Goal: Task Accomplishment & Management: Manage account settings

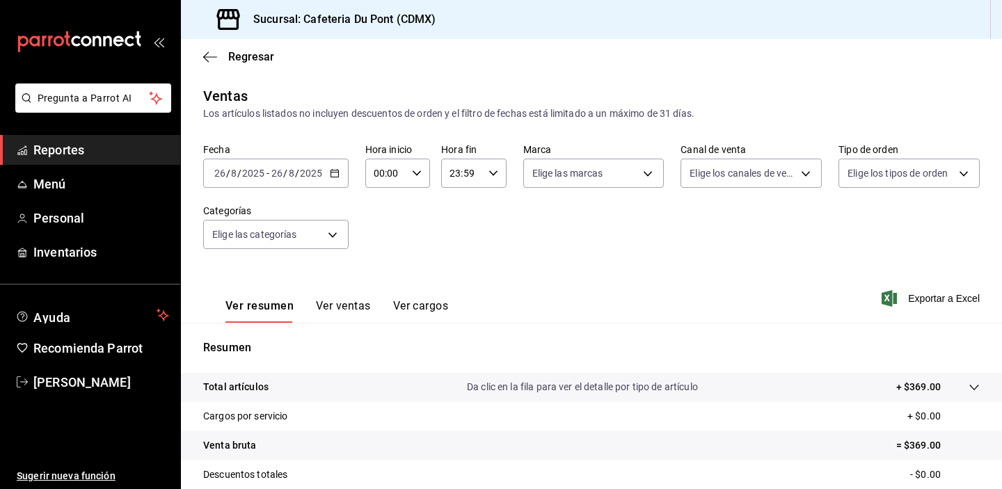
scroll to position [177, 0]
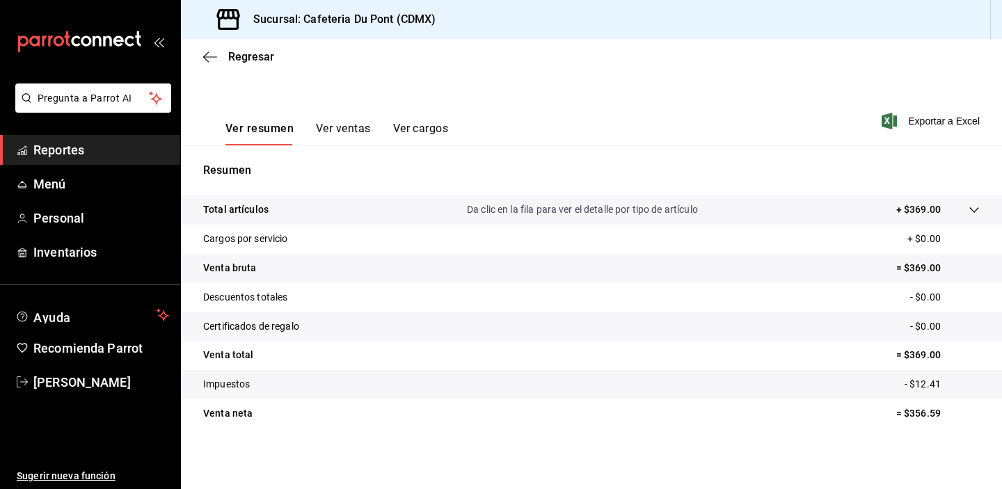
click at [242, 49] on div "Regresar" at bounding box center [591, 56] width 821 height 35
click at [251, 58] on span "Regresar" at bounding box center [251, 56] width 46 height 13
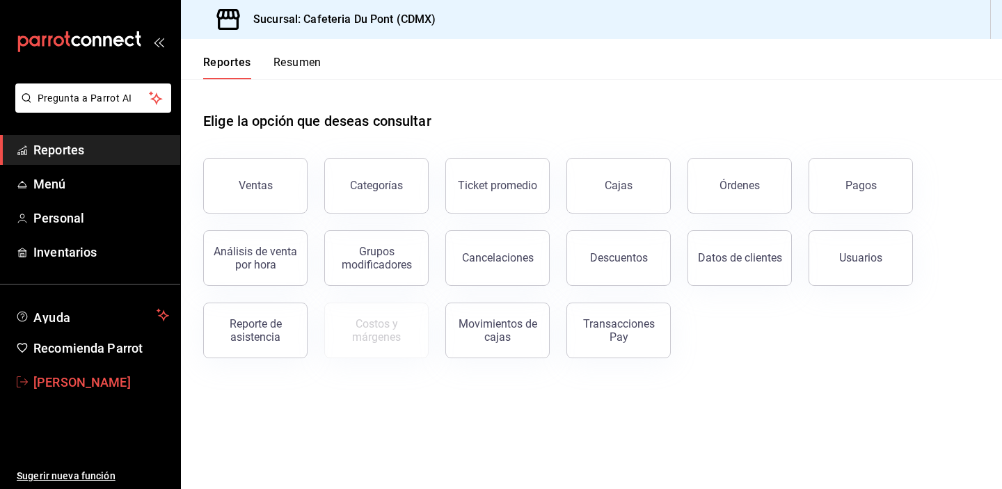
click at [107, 379] on span "[PERSON_NAME]" at bounding box center [101, 382] width 136 height 19
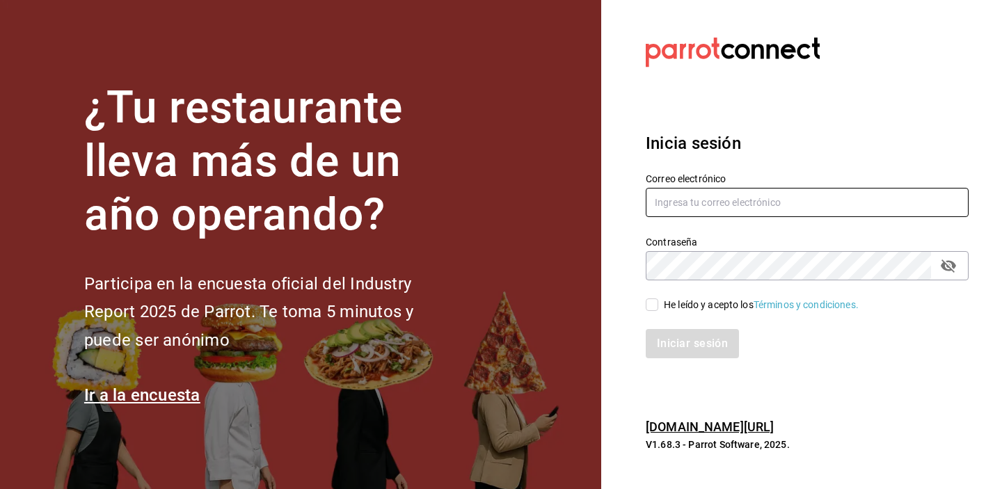
type input "[EMAIL_ADDRESS][DOMAIN_NAME]"
click at [658, 306] on span "He leído y acepto los Términos y condiciones." at bounding box center [758, 305] width 200 height 15
click at [658, 306] on input "He leído y acepto los Términos y condiciones." at bounding box center [652, 305] width 13 height 13
checkbox input "true"
click at [688, 328] on div "Iniciar sesión" at bounding box center [799, 336] width 340 height 46
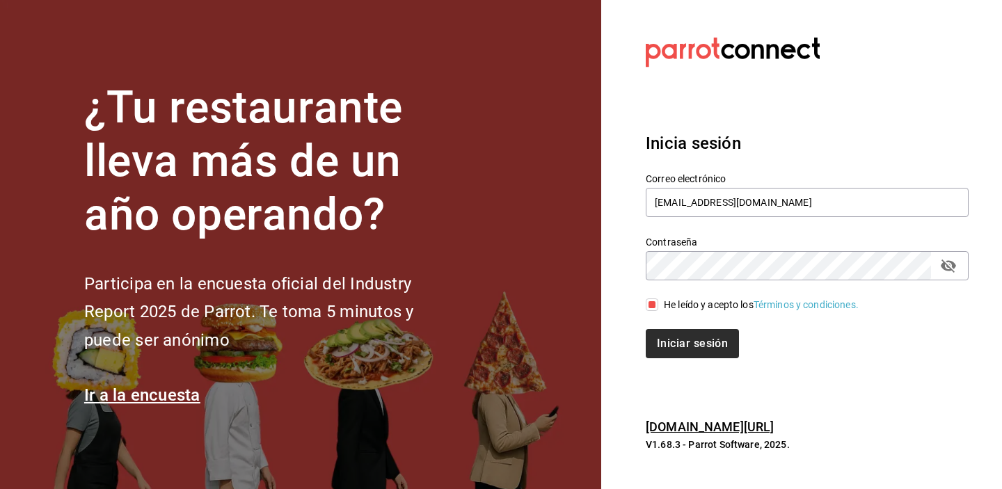
click at [694, 345] on button "Iniciar sesión" at bounding box center [692, 343] width 93 height 29
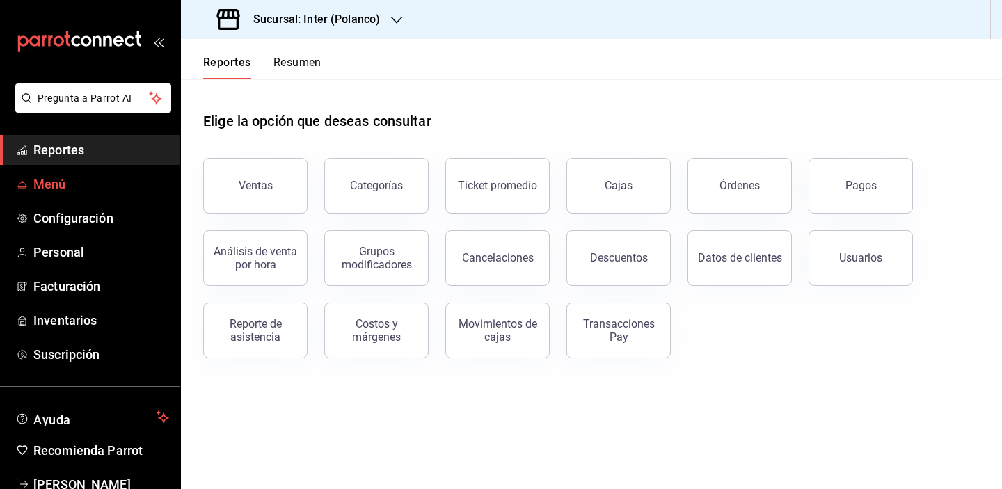
click at [61, 183] on span "Menú" at bounding box center [101, 184] width 136 height 19
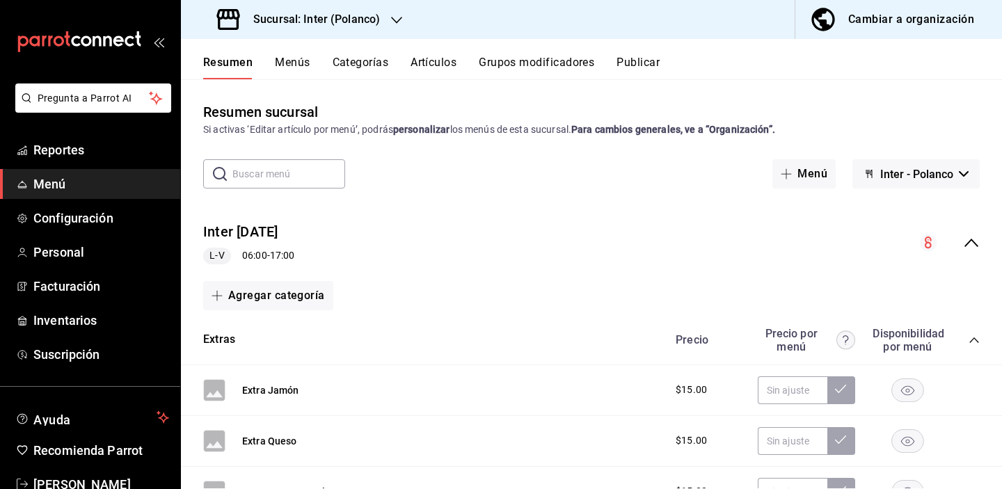
click at [427, 70] on button "Artículos" at bounding box center [434, 68] width 46 height 24
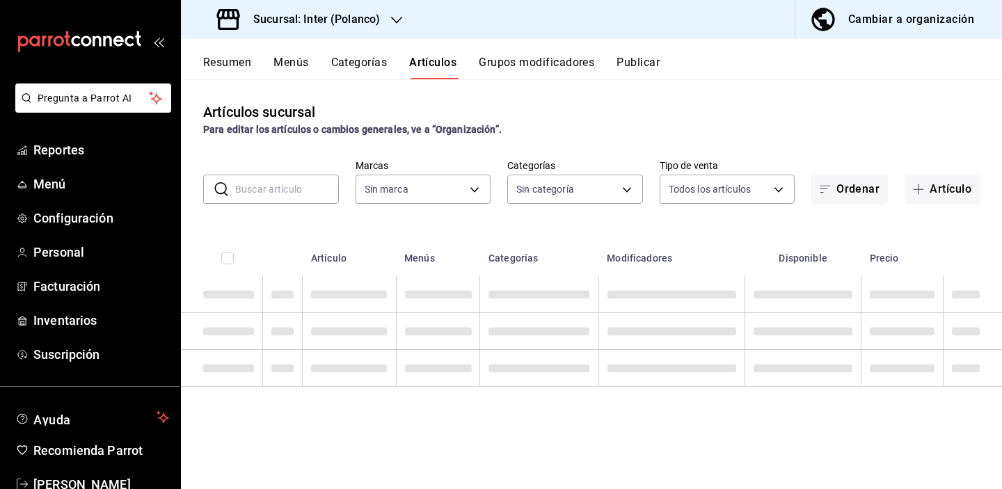
drag, startPoint x: 268, startPoint y: 182, endPoint x: 267, endPoint y: 191, distance: 9.8
click at [268, 182] on input "text" at bounding box center [287, 189] width 104 height 28
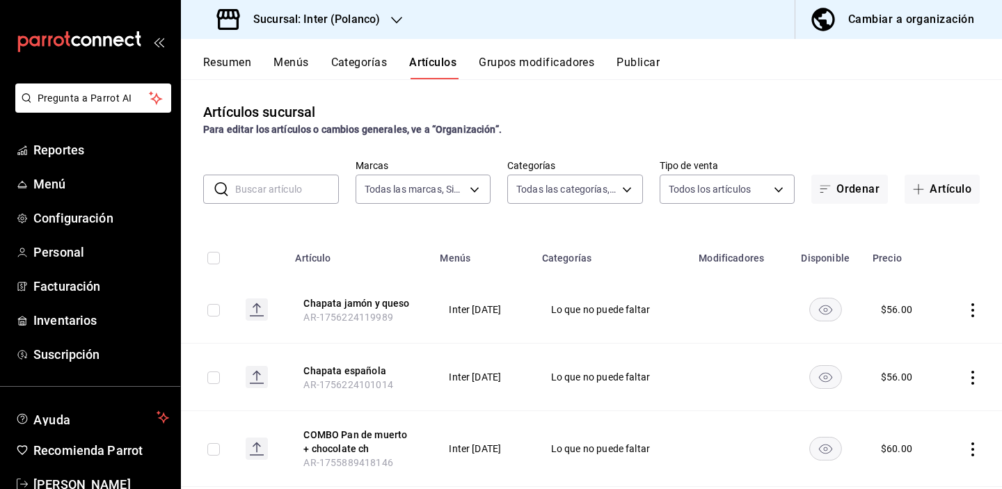
type input "a22f98e6-325f-4293-924e-6fed97b22470"
type input "2922a158-f656-4101-8466-3f57c430872e,7807658e-ca24-4cfa-a130-a47bcfe9514e,fe6c0…"
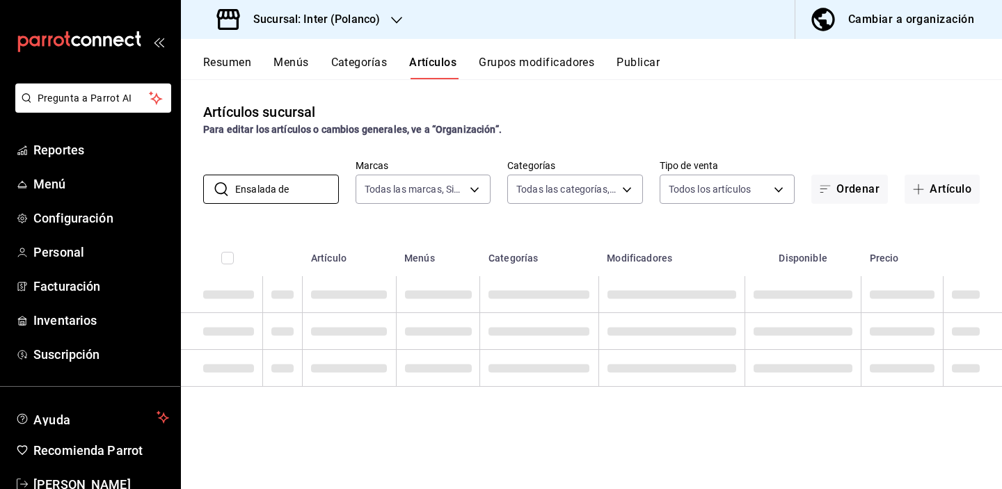
click at [357, 143] on div "Artículos sucursal Para editar los artículos o cambios generales, ve a “Organiz…" at bounding box center [591, 283] width 821 height 409
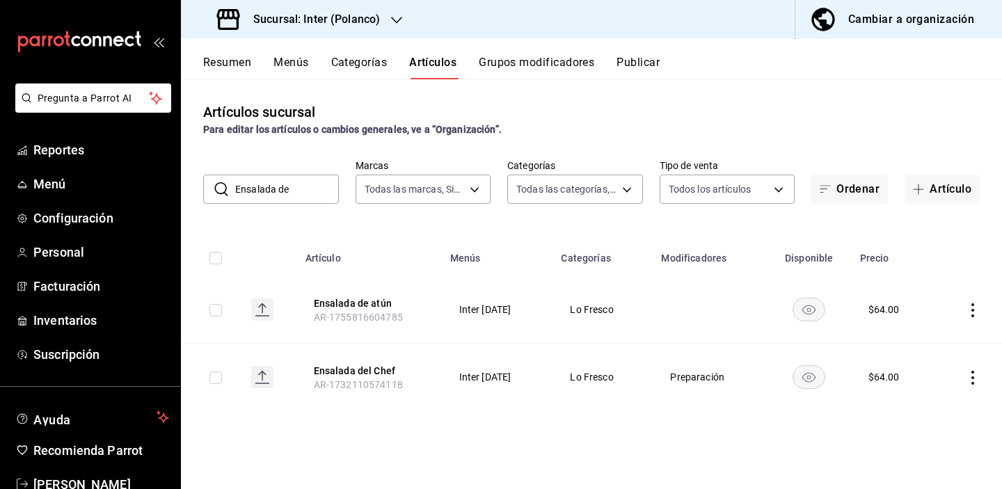
click at [310, 193] on input "Ensalada de" at bounding box center [287, 189] width 104 height 28
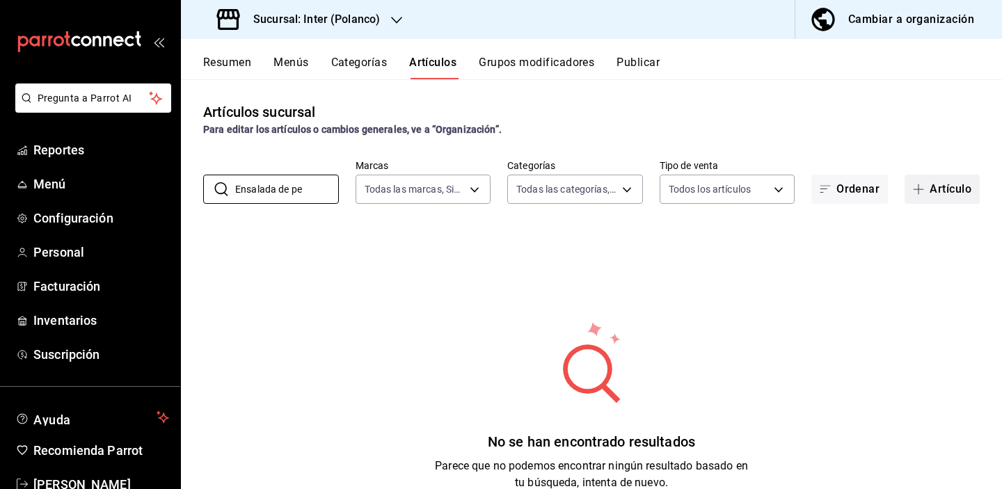
type input "Ensalada de pe"
click at [940, 188] on button "Artículo" at bounding box center [942, 189] width 75 height 29
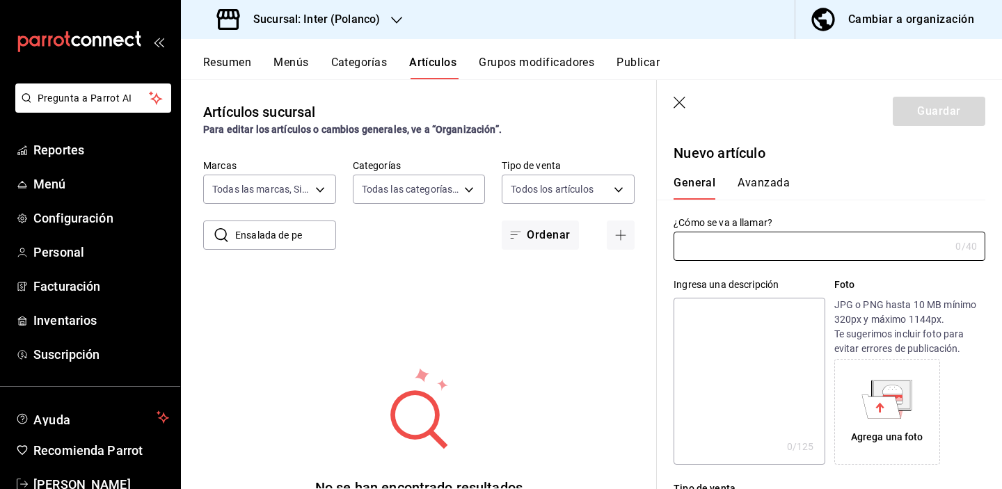
type input "AR-1756237002497"
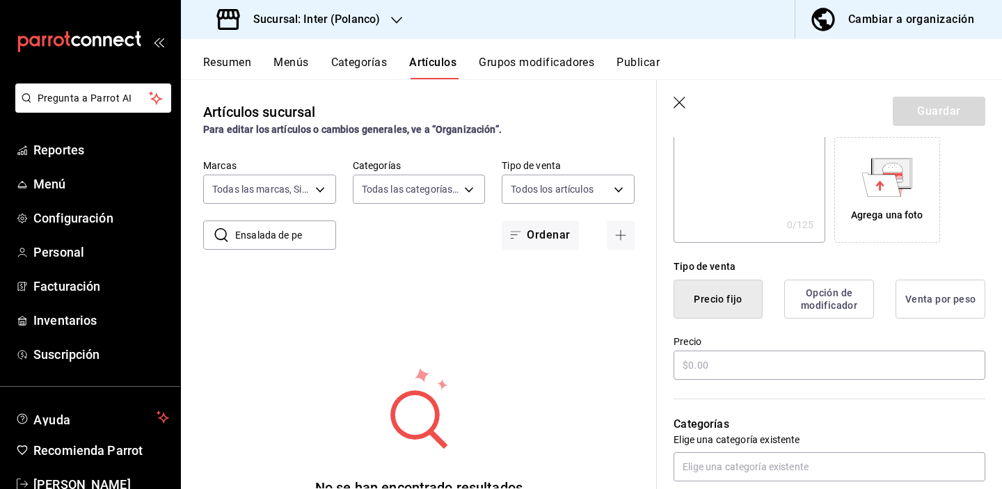
scroll to position [286, 0]
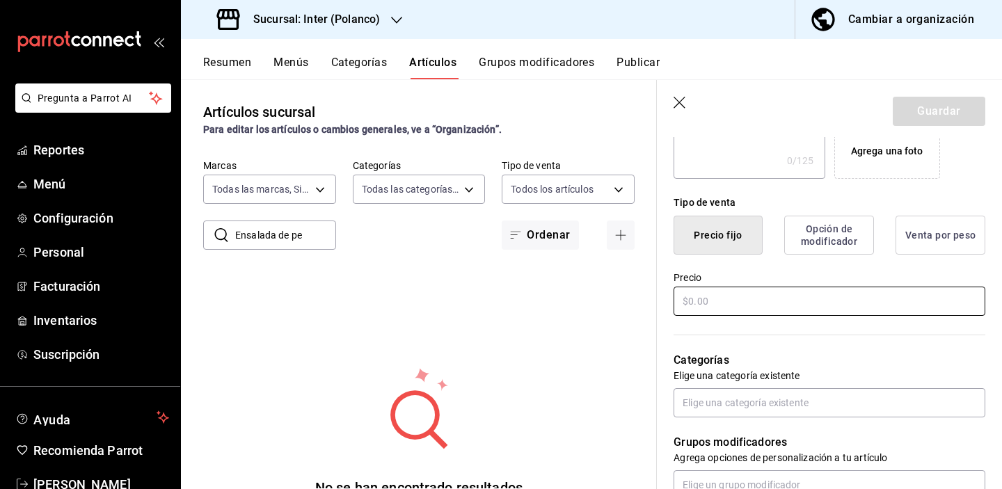
type input "Ensalada de pechuga de pavo"
click at [776, 299] on input "text" at bounding box center [830, 301] width 312 height 29
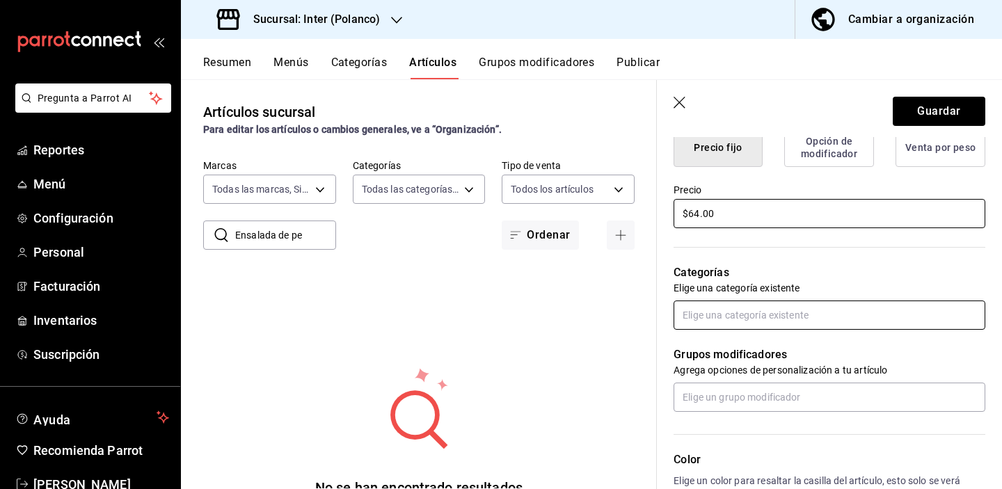
type input "$64.00"
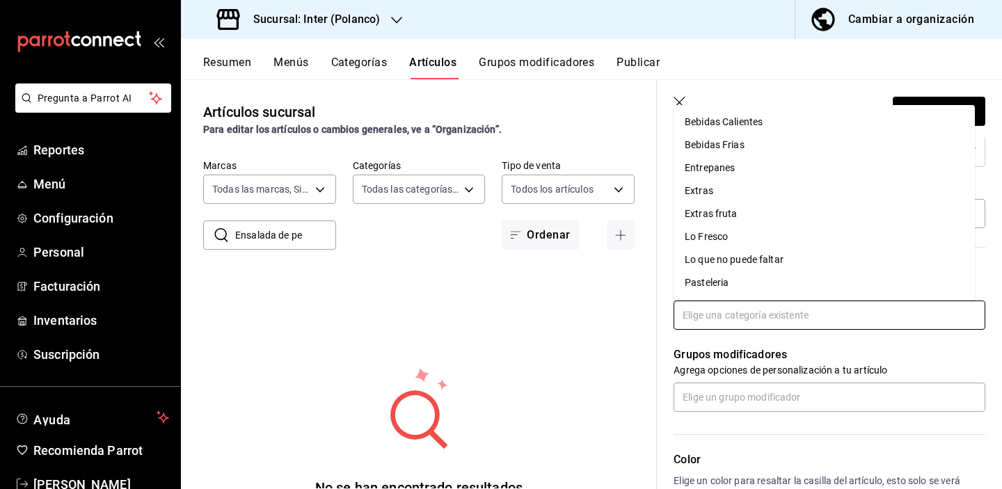
click at [778, 306] on input "text" at bounding box center [830, 315] width 312 height 29
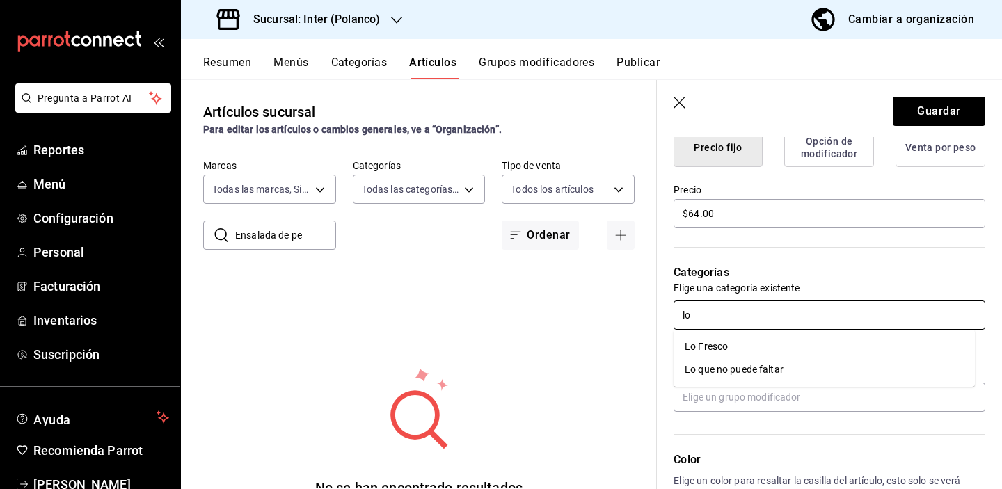
type input "lo f"
click at [776, 353] on li "Lo Fresco" at bounding box center [824, 346] width 301 height 23
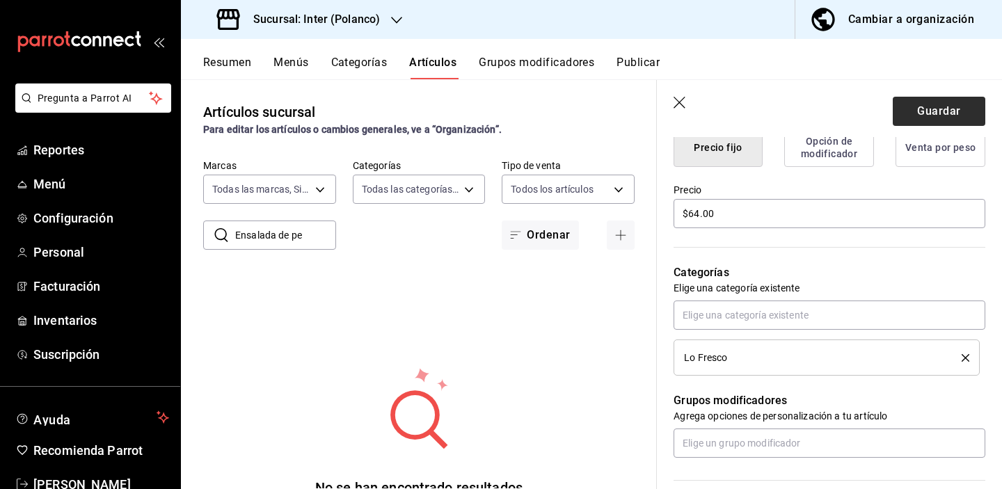
click at [908, 112] on button "Guardar" at bounding box center [939, 111] width 93 height 29
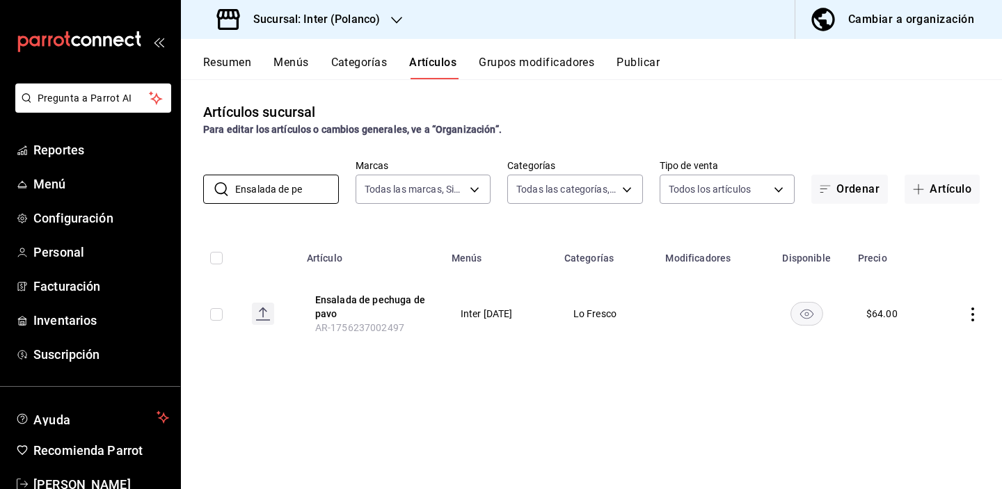
drag, startPoint x: 310, startPoint y: 187, endPoint x: 196, endPoint y: 184, distance: 113.5
click at [197, 185] on div "​ Ensalada de pe ​ Marcas Todas las marcas, Sin marca a22f98e6-325f-4293-924e-6…" at bounding box center [591, 181] width 821 height 45
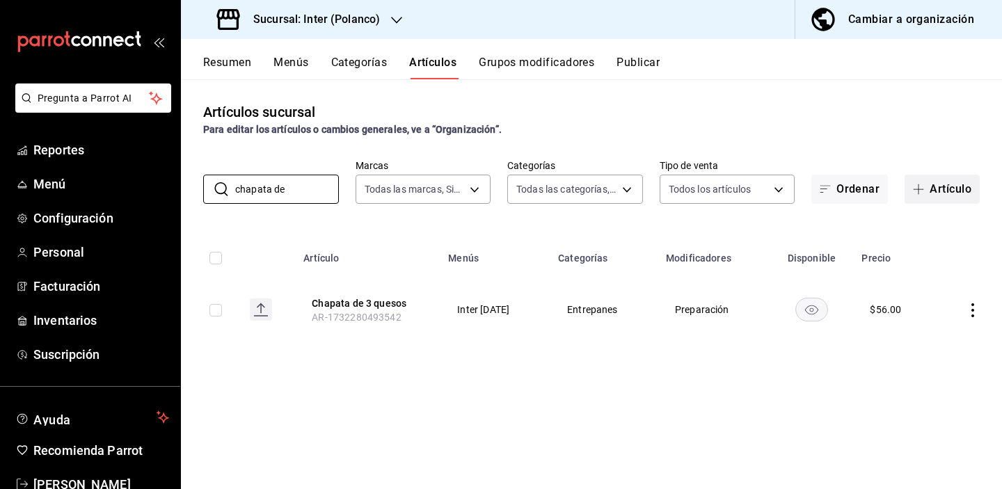
type input "chapata de"
click at [930, 192] on button "Artículo" at bounding box center [942, 189] width 75 height 29
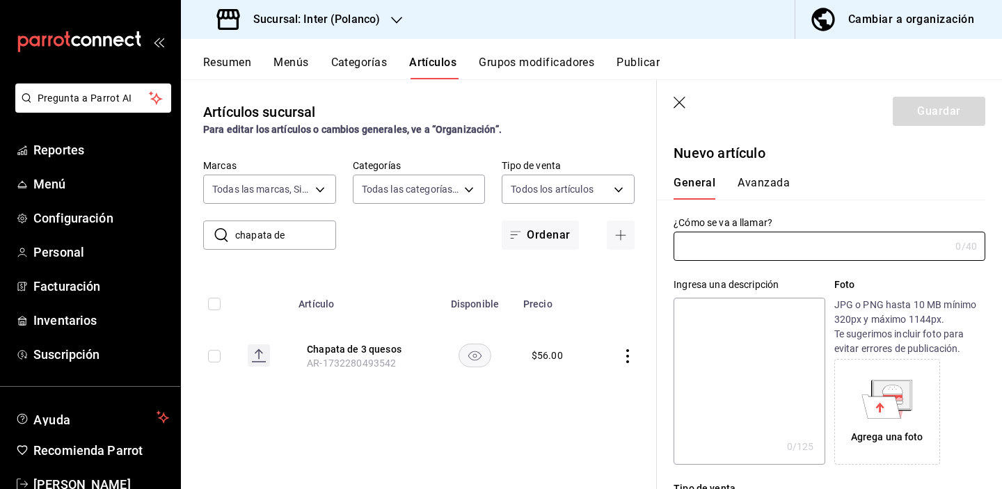
type input "AR-1756237034871"
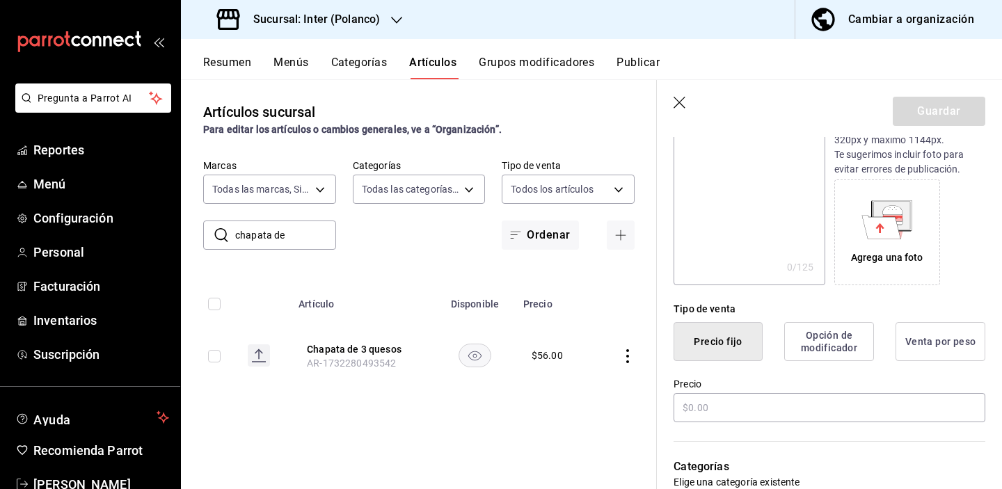
scroll to position [228, 0]
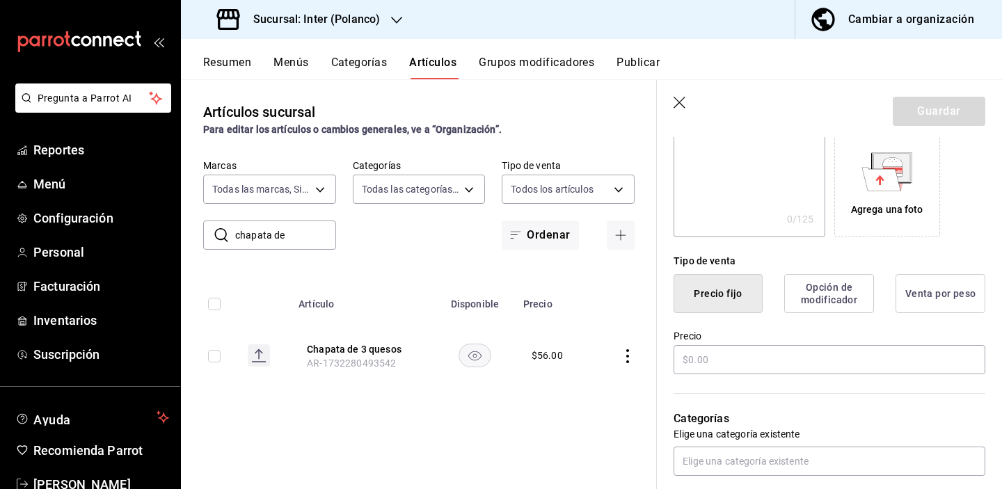
type input "Chapata de pera"
click at [762, 377] on div "Categorías Elige una categoría existente" at bounding box center [821, 427] width 329 height 100
click at [759, 367] on input "text" at bounding box center [830, 359] width 312 height 29
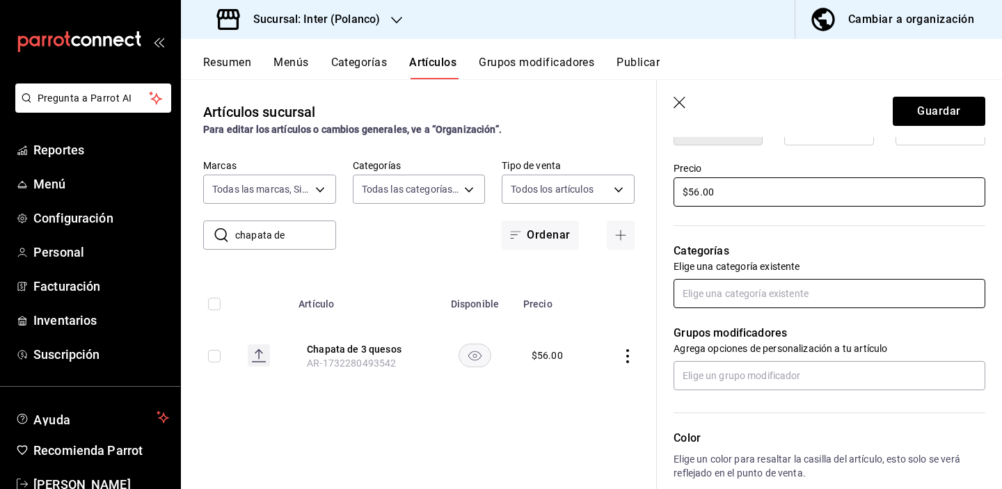
type input "$56.00"
click at [798, 294] on input "text" at bounding box center [830, 293] width 312 height 29
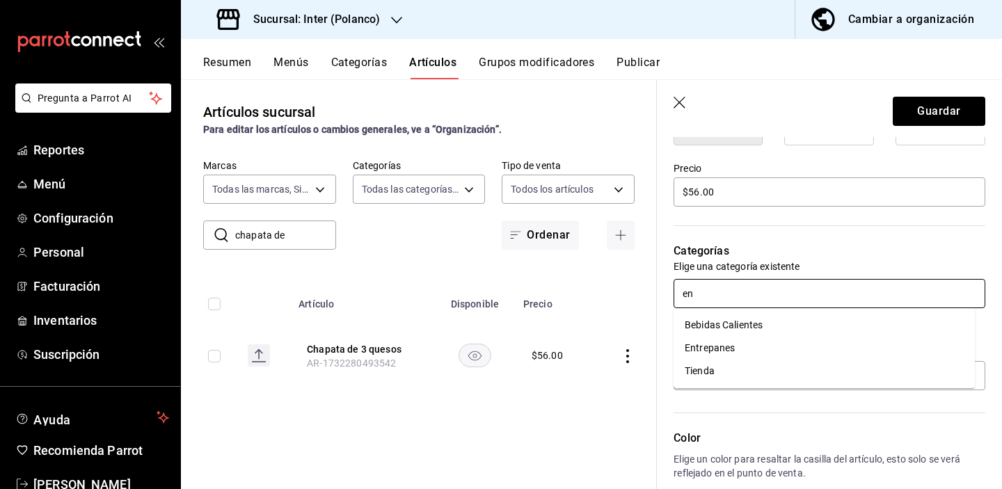
type input "ent"
click at [779, 352] on li "Entrepanes" at bounding box center [824, 348] width 301 height 23
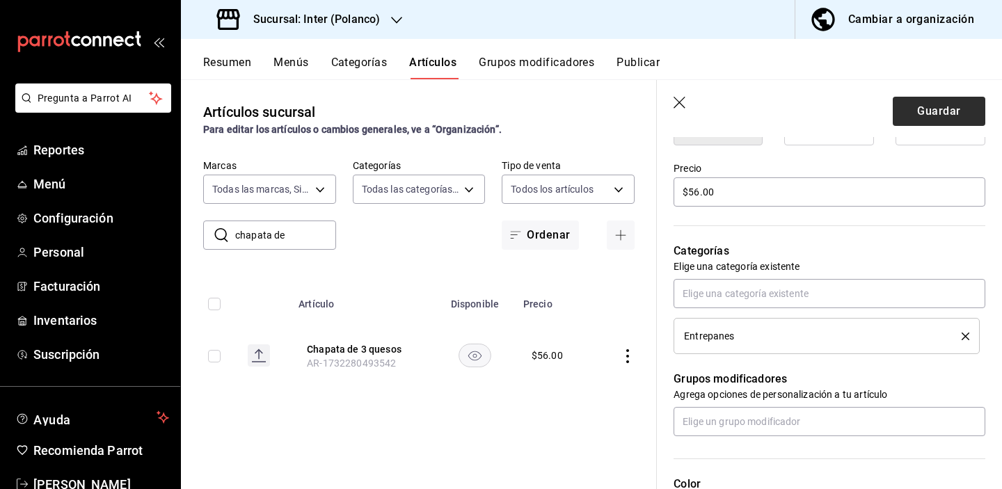
click at [926, 113] on button "Guardar" at bounding box center [939, 111] width 93 height 29
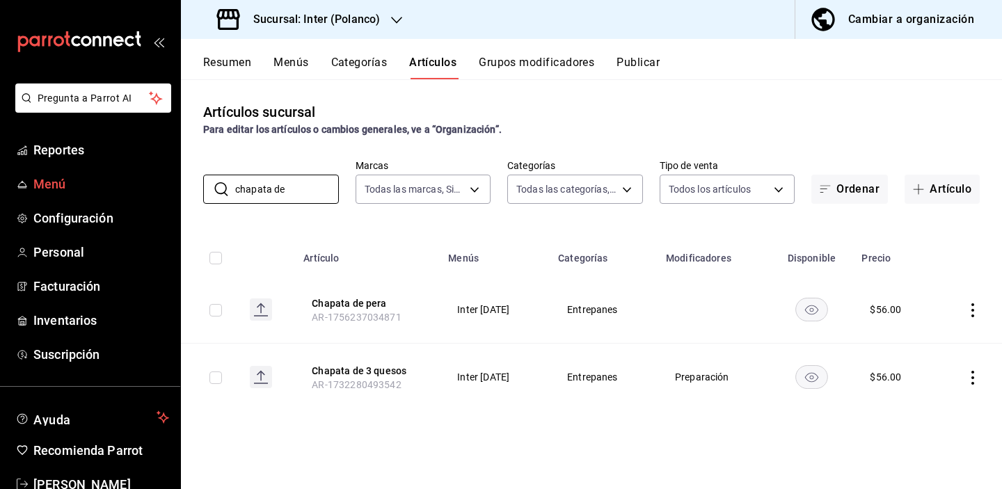
drag, startPoint x: 316, startPoint y: 184, endPoint x: 171, endPoint y: 182, distance: 144.8
click at [171, 182] on div "Pregunta a Parrot AI Reportes Menú Configuración Personal Facturación Inventari…" at bounding box center [501, 244] width 1002 height 489
click at [923, 190] on icon "button" at bounding box center [918, 189] width 11 height 11
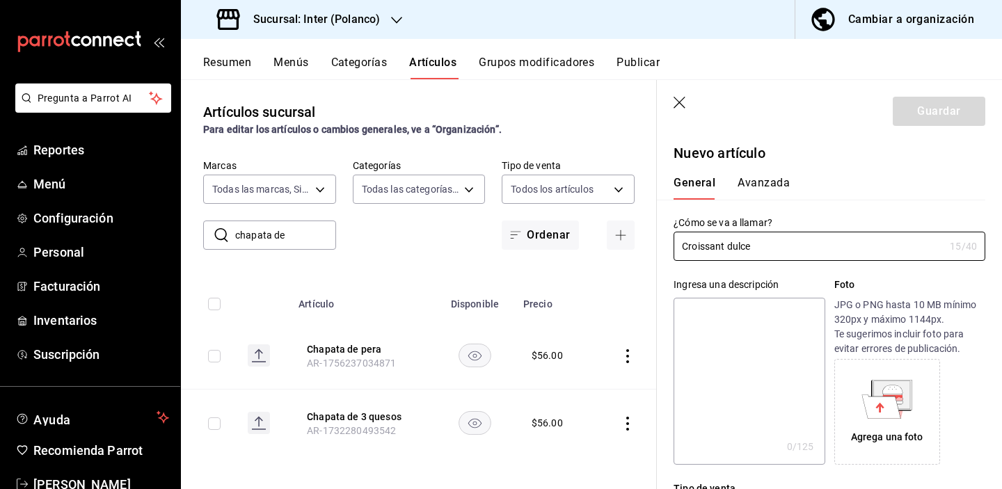
scroll to position [214, 0]
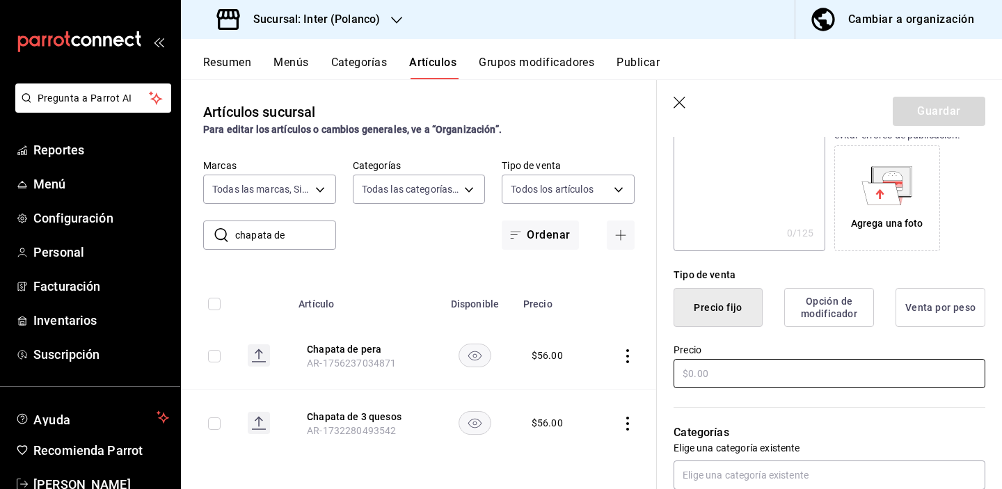
type input "Croissant dulce"
click at [831, 370] on input "text" at bounding box center [830, 373] width 312 height 29
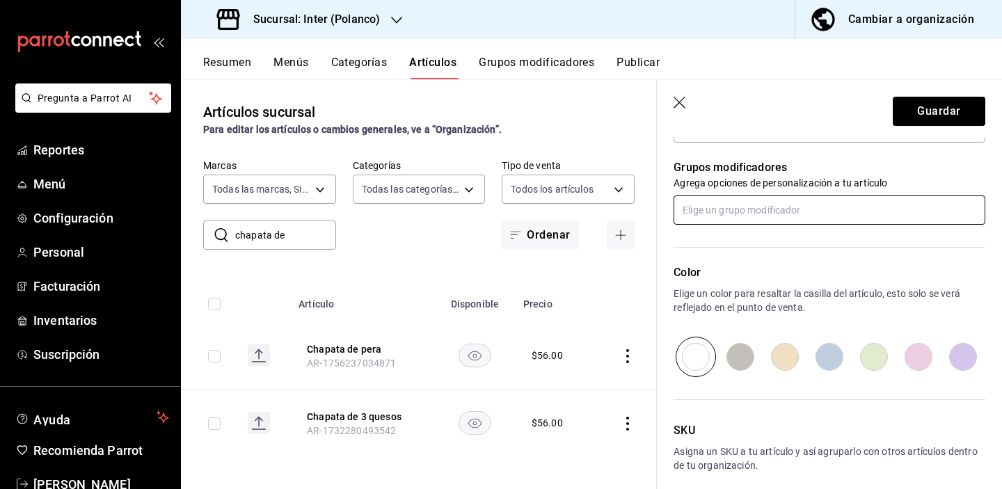
scroll to position [355, 0]
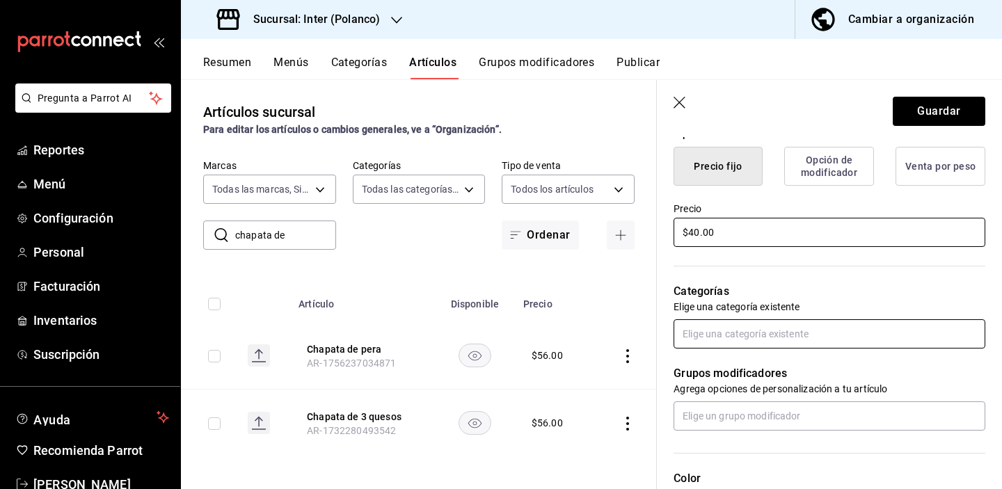
type input "$40.00"
click at [788, 324] on input "text" at bounding box center [830, 333] width 312 height 29
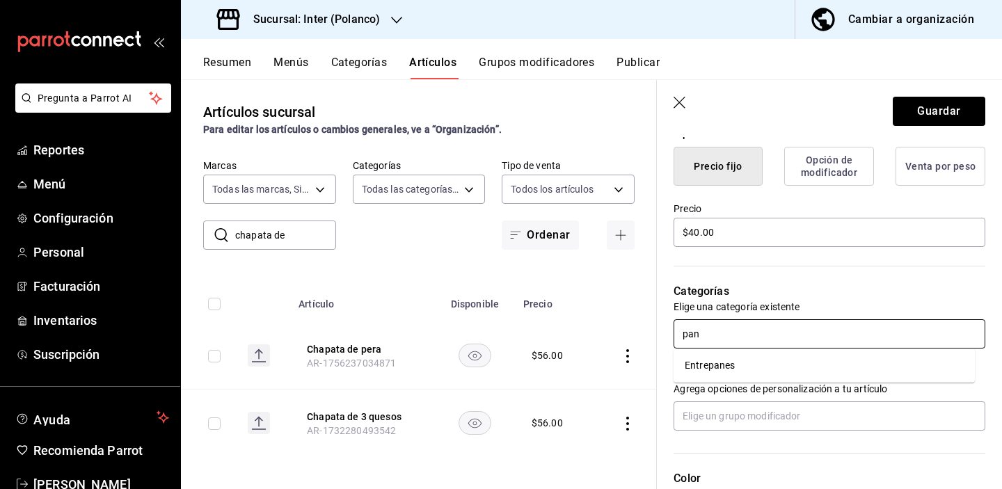
type input "pa"
click at [761, 361] on li "Entrepanes" at bounding box center [824, 365] width 301 height 23
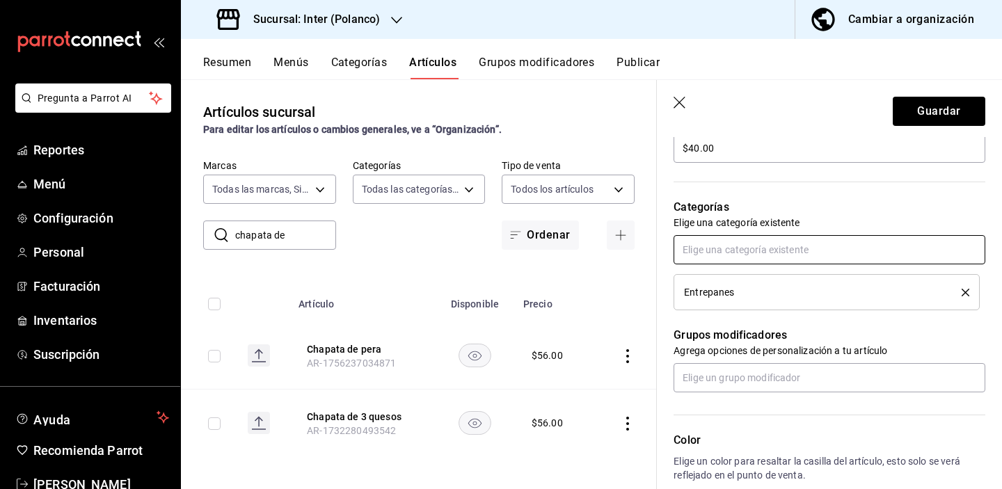
scroll to position [481, 0]
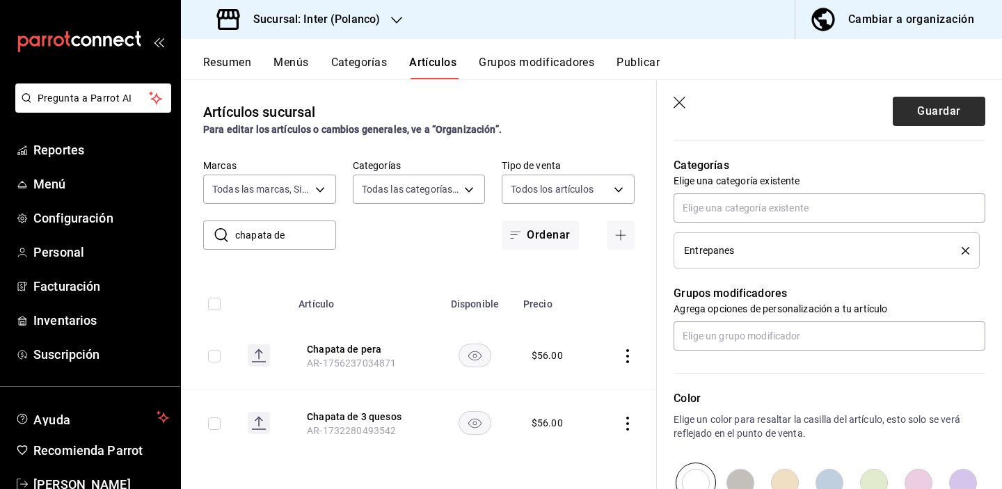
click at [908, 115] on button "Guardar" at bounding box center [939, 111] width 93 height 29
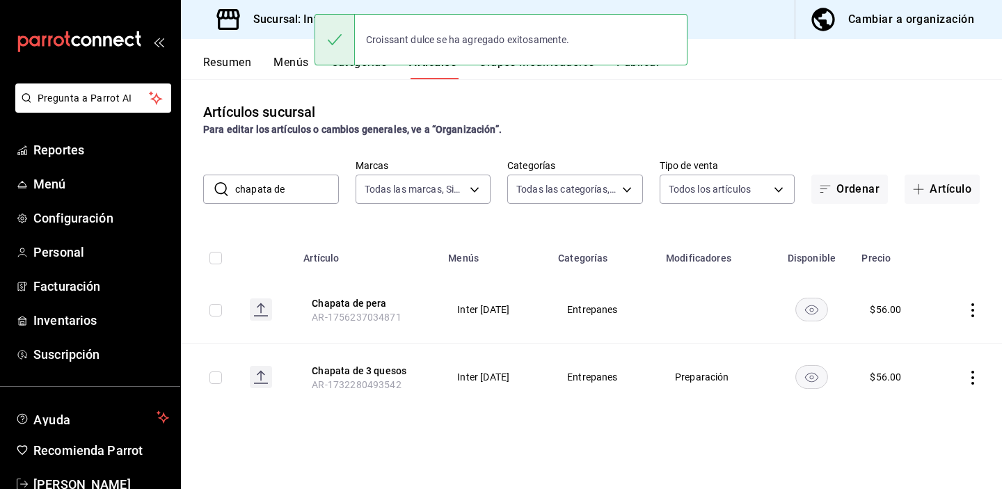
drag, startPoint x: 319, startPoint y: 185, endPoint x: 217, endPoint y: 182, distance: 102.4
click at [225, 184] on div "​ chapata de ​" at bounding box center [271, 189] width 136 height 29
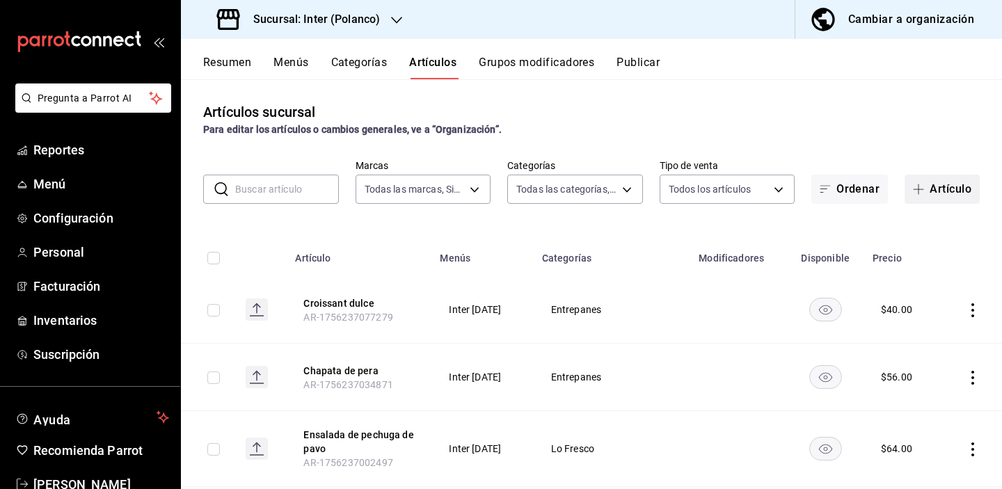
click at [915, 181] on button "Artículo" at bounding box center [942, 189] width 75 height 29
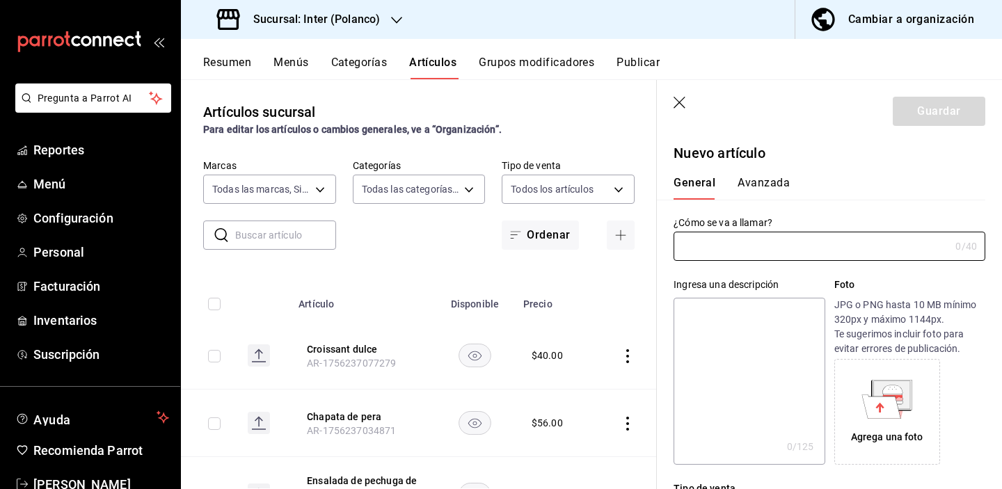
type input "AR-1756237111767"
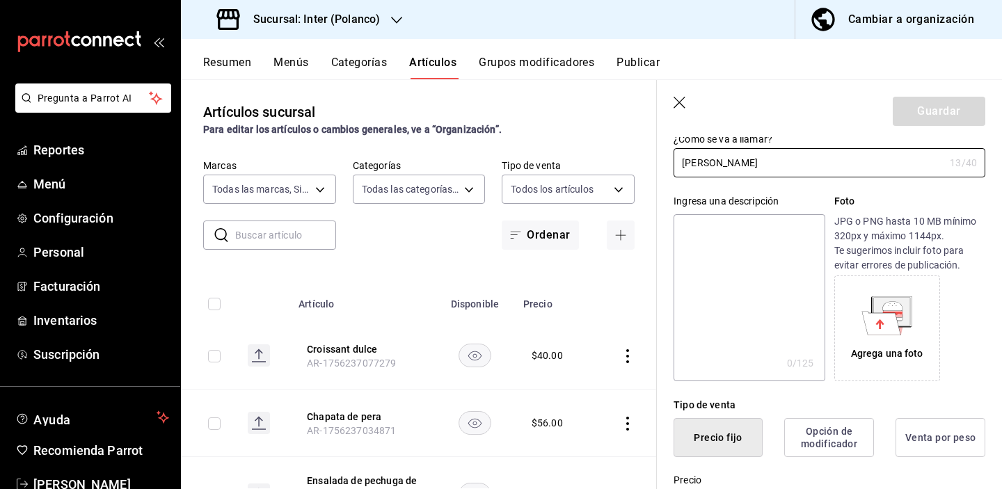
scroll to position [184, 0]
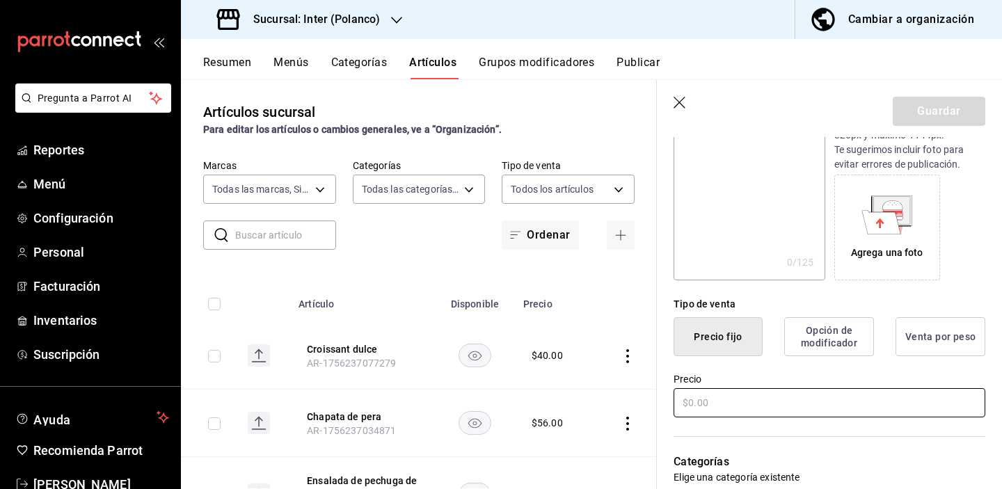
type input "Bisquet dulce"
click at [767, 401] on input "text" at bounding box center [830, 402] width 312 height 29
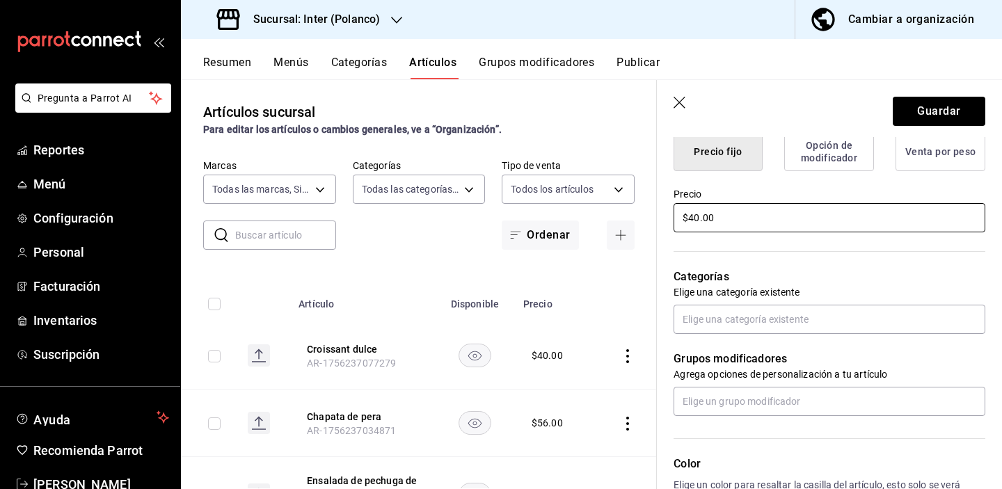
scroll to position [421, 0]
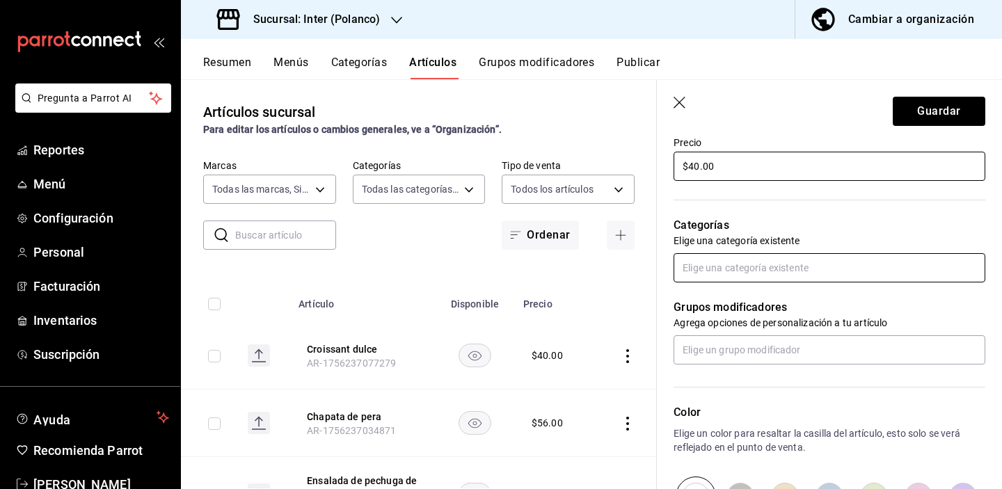
type input "$40.00"
click at [745, 260] on input "text" at bounding box center [830, 267] width 312 height 29
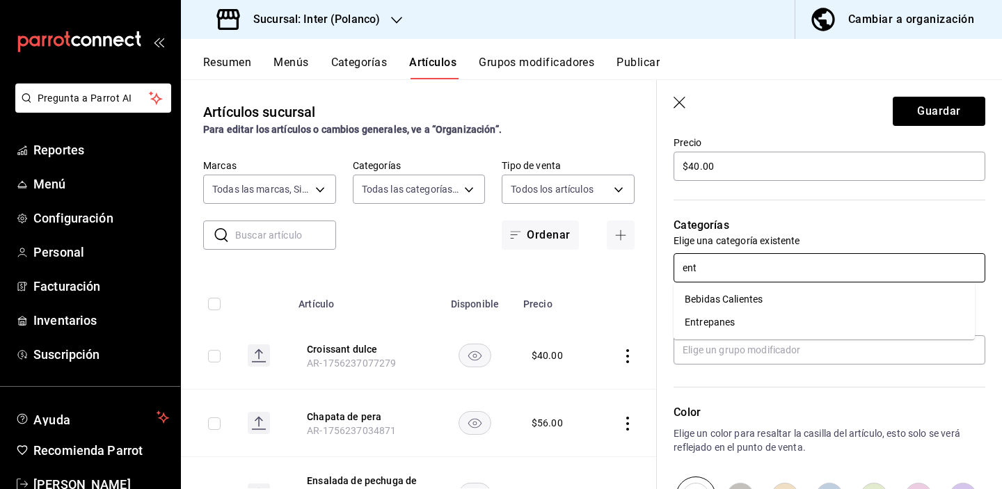
type input "entr"
click at [769, 297] on li "Entrepanes" at bounding box center [824, 299] width 301 height 23
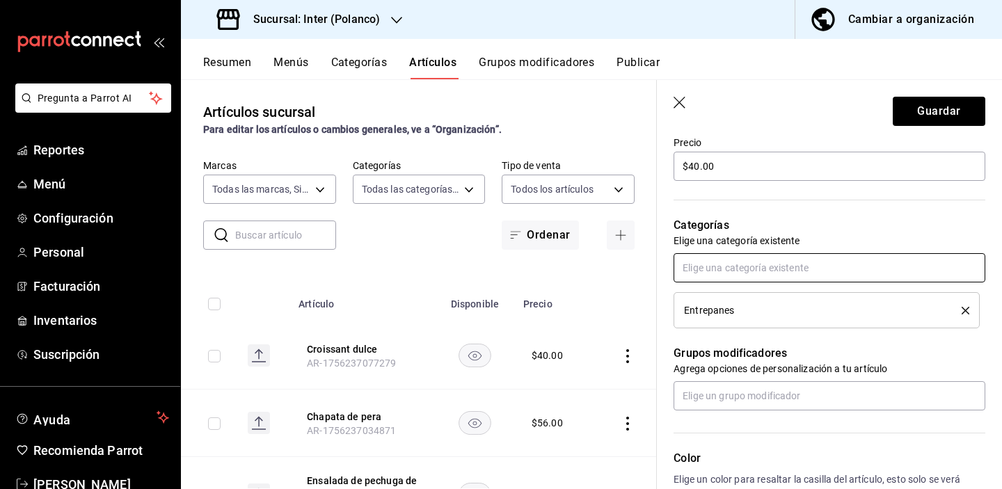
scroll to position [645, 0]
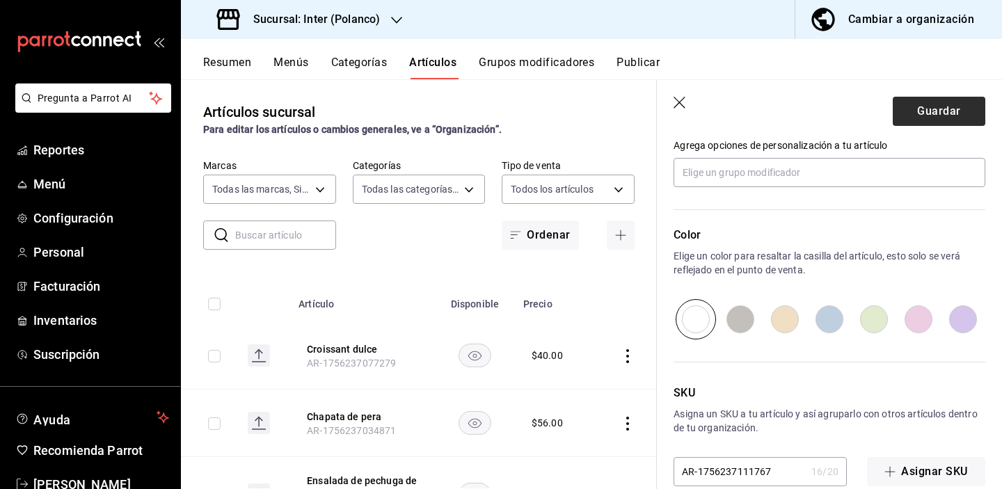
click at [919, 109] on button "Guardar" at bounding box center [939, 111] width 93 height 29
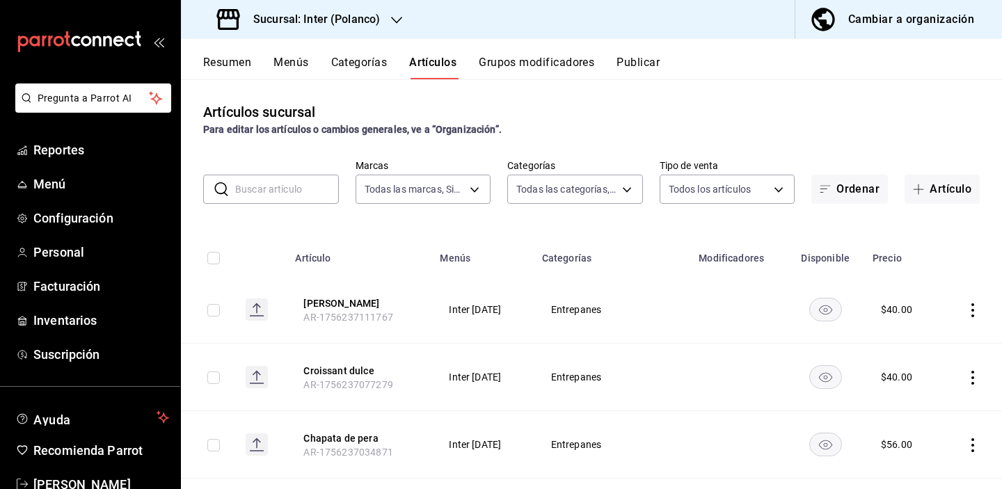
click at [259, 197] on input "text" at bounding box center [287, 189] width 104 height 28
click at [926, 174] on div "​ ​ Marcas Todas las marcas, Sin marca a22f98e6-325f-4293-924e-6fed97b22470 Cat…" at bounding box center [591, 181] width 821 height 45
click at [924, 187] on button "Artículo" at bounding box center [942, 189] width 75 height 29
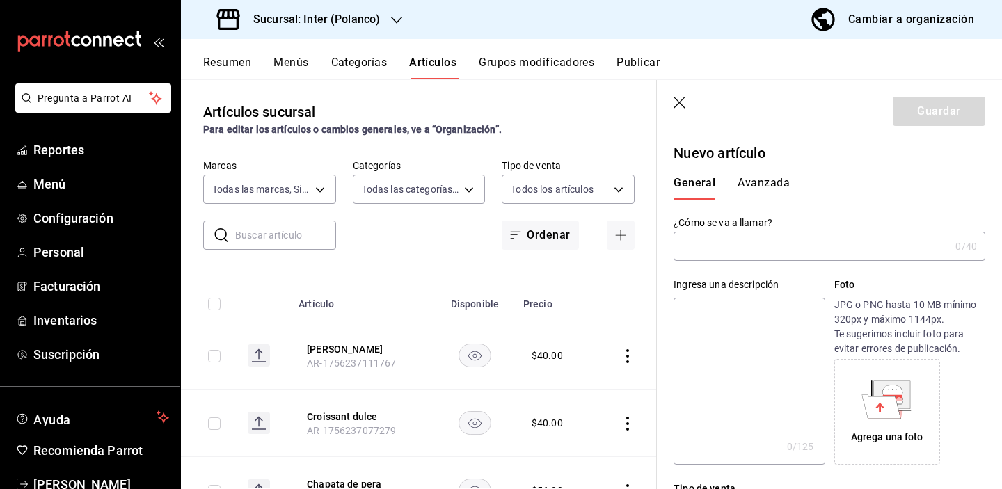
type input "AR-1756237137625"
click at [782, 239] on input "Croissant salado" at bounding box center [809, 246] width 271 height 28
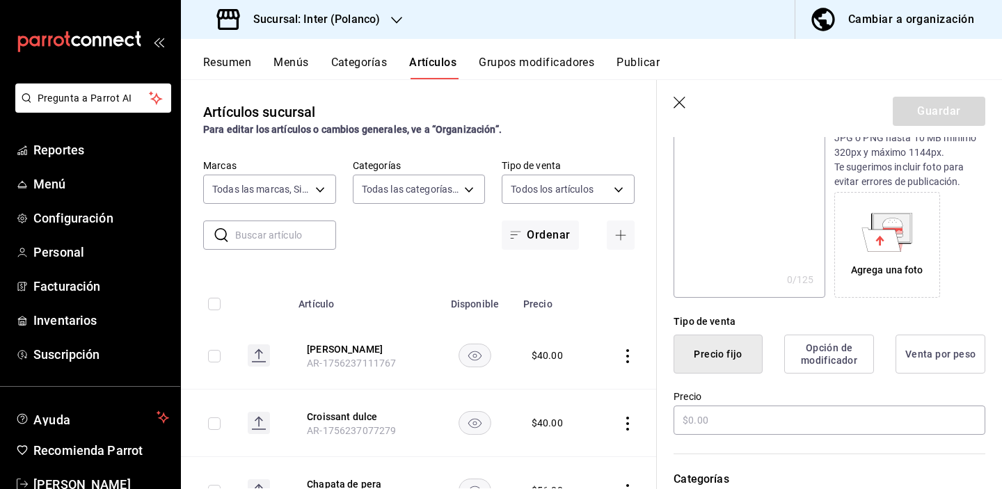
scroll to position [216, 0]
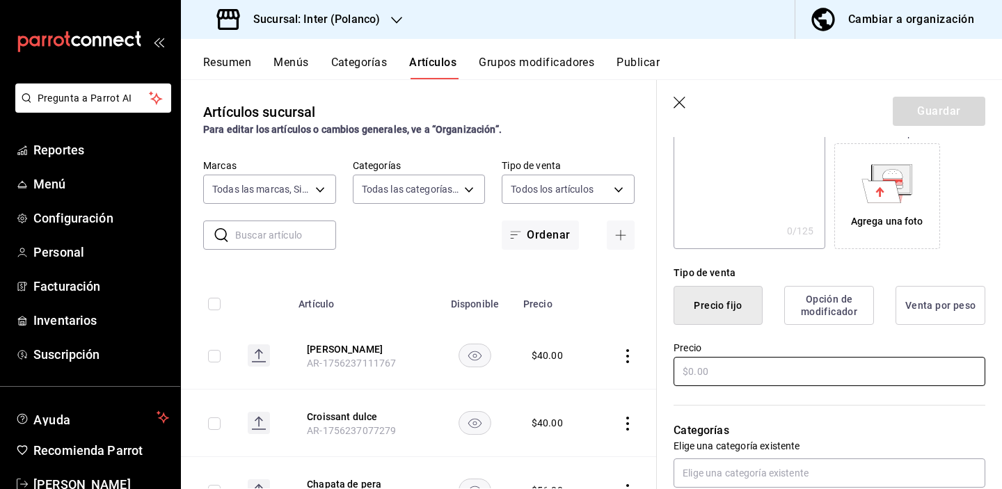
type input "Croissant salado"
click at [764, 377] on input "text" at bounding box center [830, 371] width 312 height 29
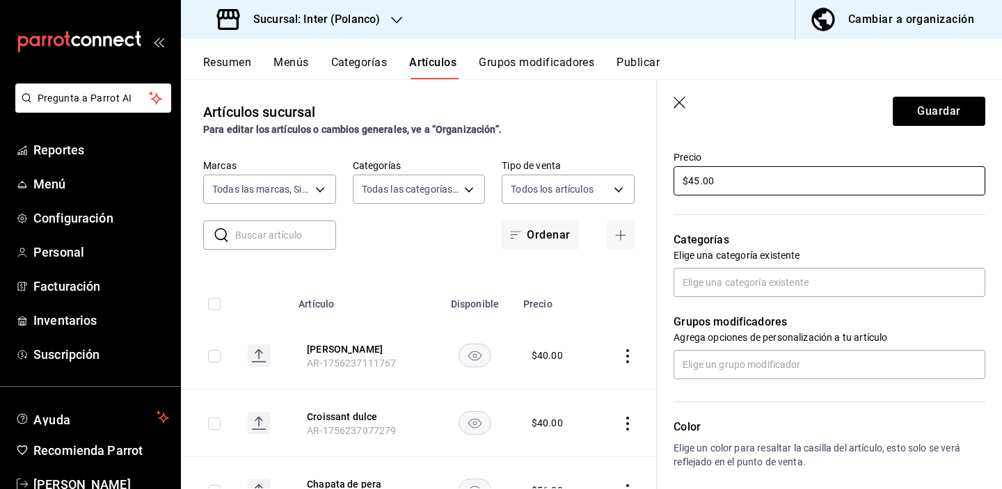
scroll to position [432, 0]
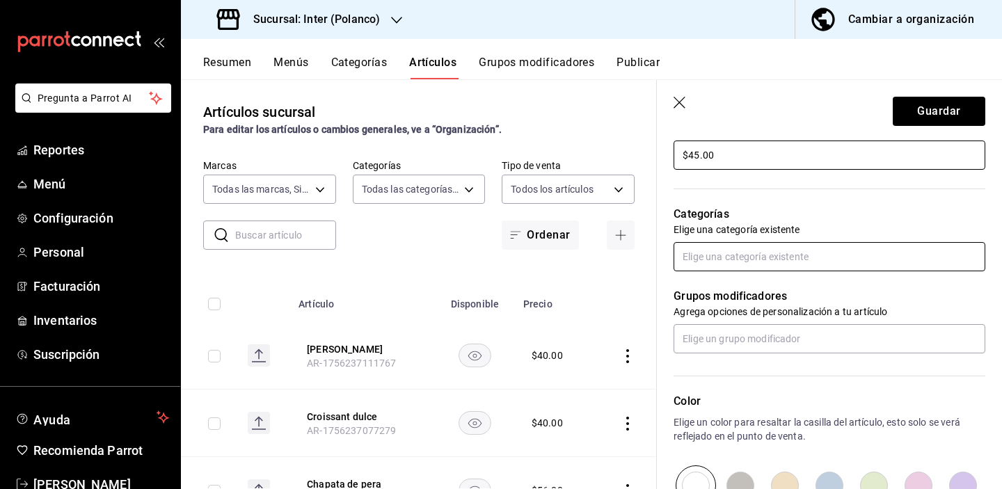
type input "$45.00"
click at [835, 254] on input "text" at bounding box center [830, 256] width 312 height 29
type input "entre"
click at [835, 280] on li "Entrepanes" at bounding box center [824, 288] width 301 height 23
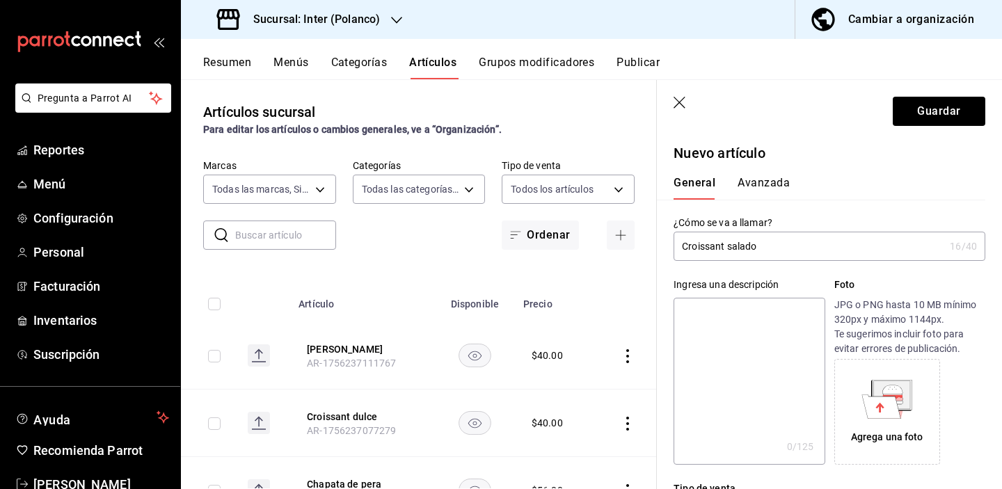
scroll to position [0, 0]
click at [918, 113] on button "Guardar" at bounding box center [939, 111] width 93 height 29
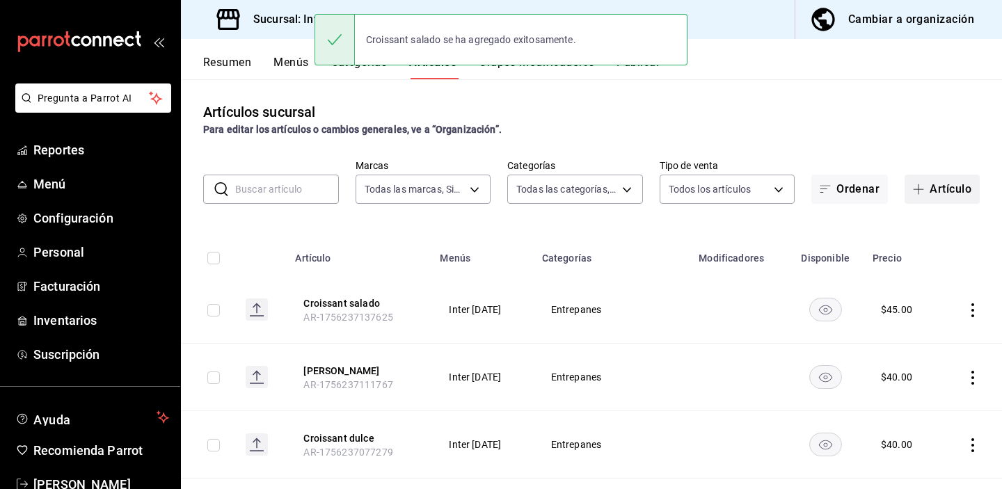
click at [938, 192] on button "Artículo" at bounding box center [942, 189] width 75 height 29
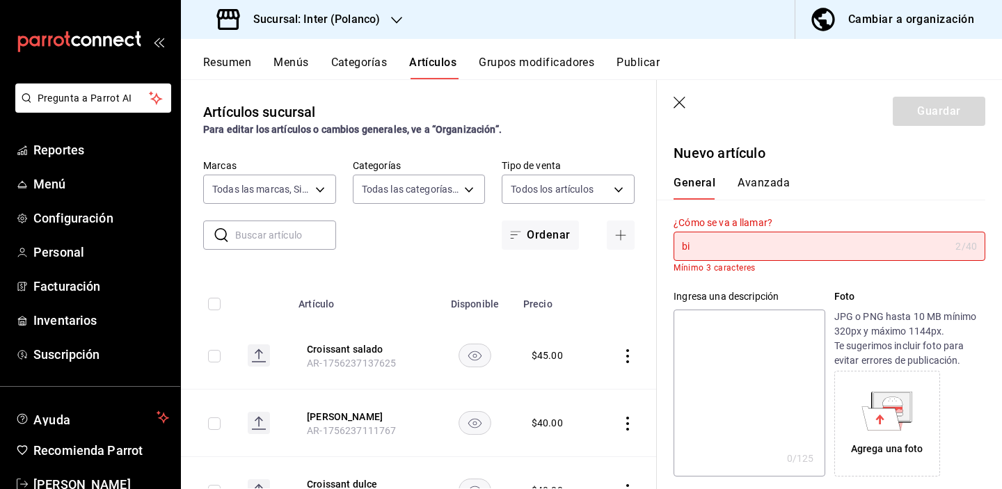
type input "b"
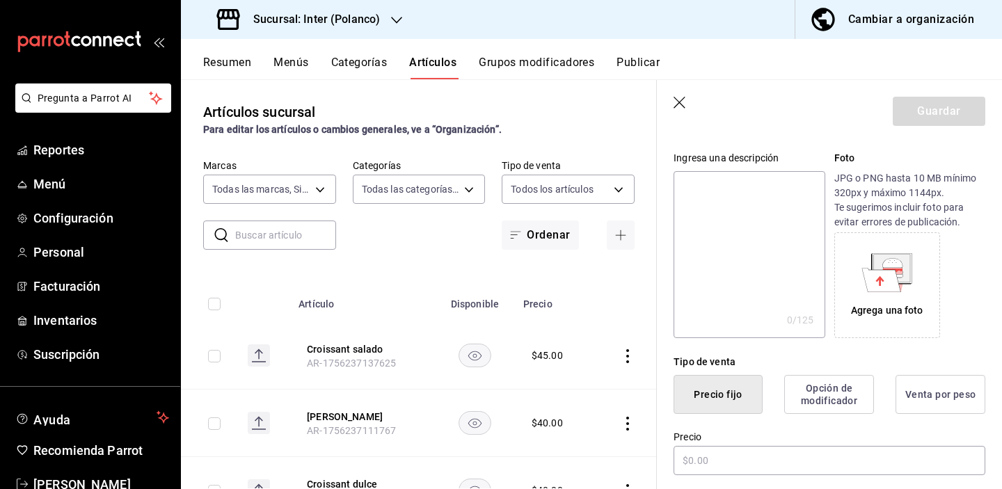
scroll to position [281, 0]
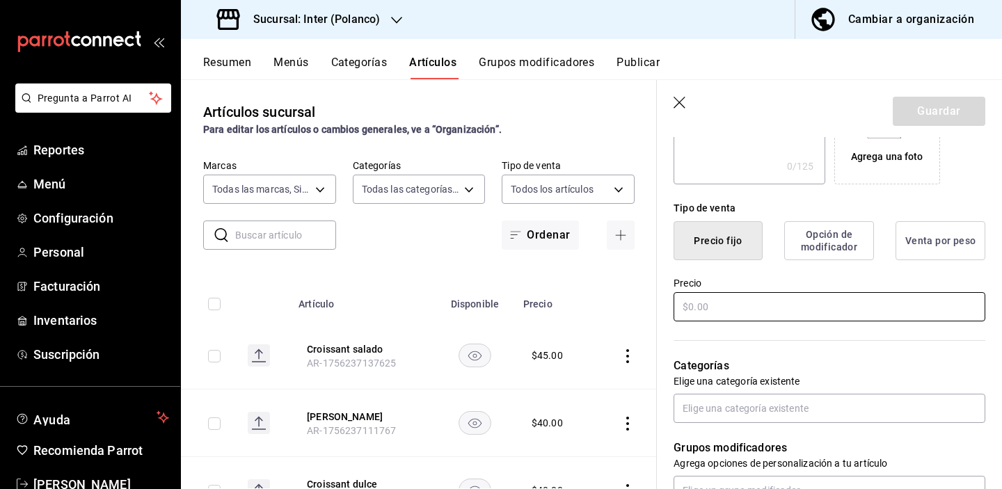
type input "Bisquet salado"
click at [800, 315] on input "text" at bounding box center [830, 306] width 312 height 29
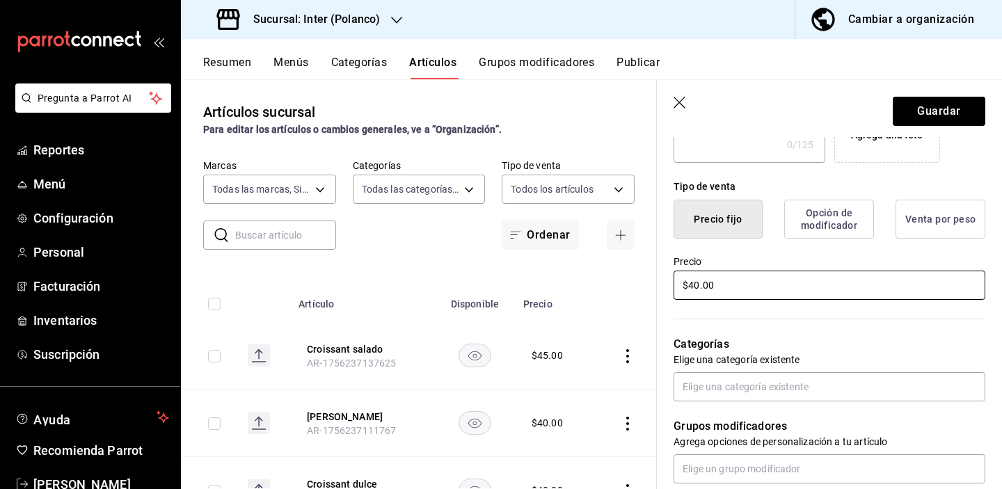
scroll to position [312, 0]
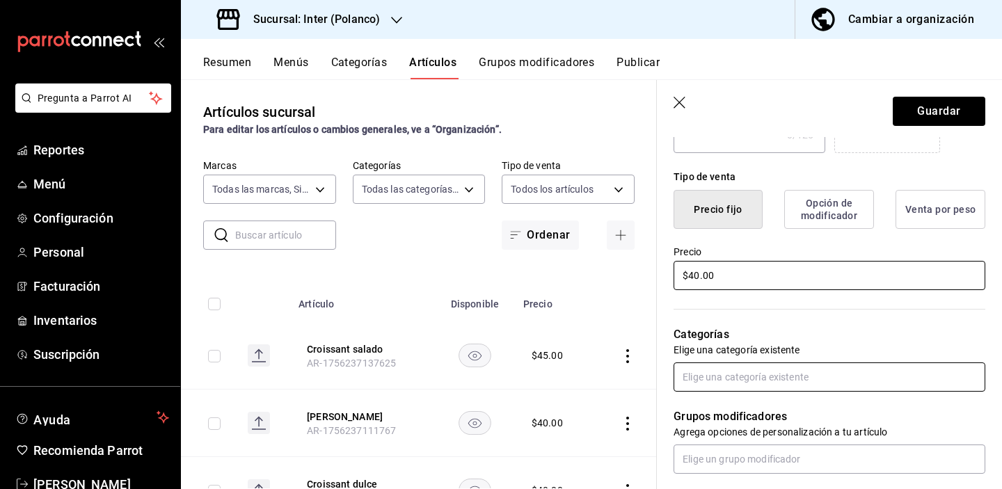
type input "$40.00"
click at [786, 377] on input "text" at bounding box center [830, 377] width 312 height 29
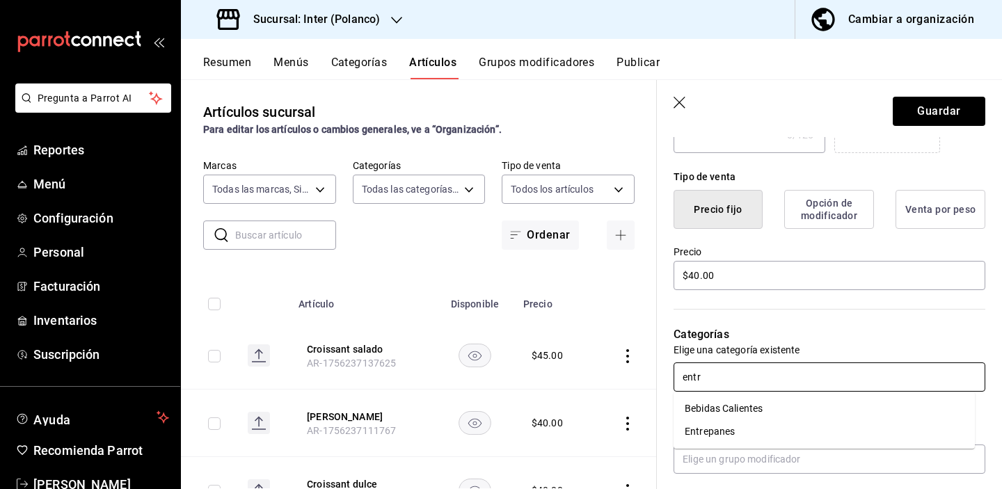
type input "entre"
click at [784, 413] on li "Entrepanes" at bounding box center [824, 408] width 301 height 23
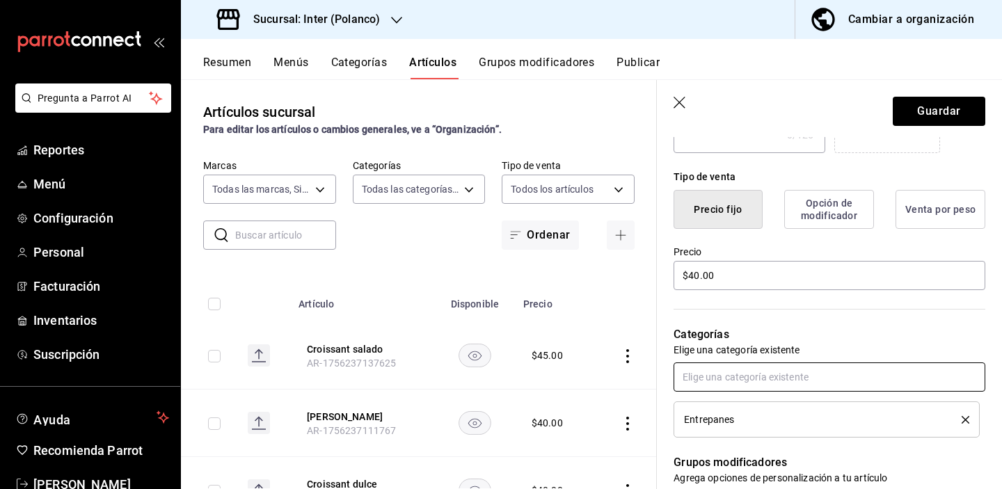
scroll to position [626, 0]
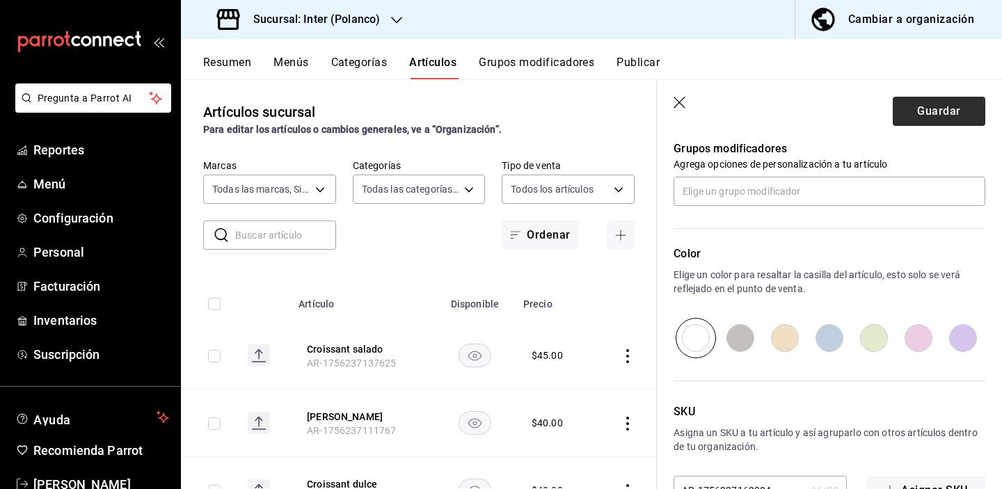
click at [913, 106] on button "Guardar" at bounding box center [939, 111] width 93 height 29
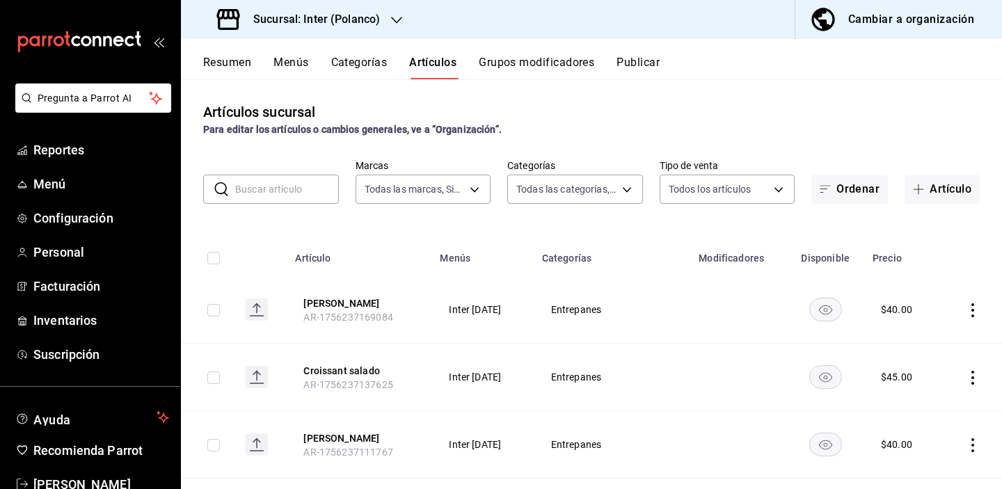
click at [966, 306] on icon "actions" at bounding box center [973, 310] width 14 height 14
click at [934, 343] on span "Editar" at bounding box center [921, 342] width 36 height 15
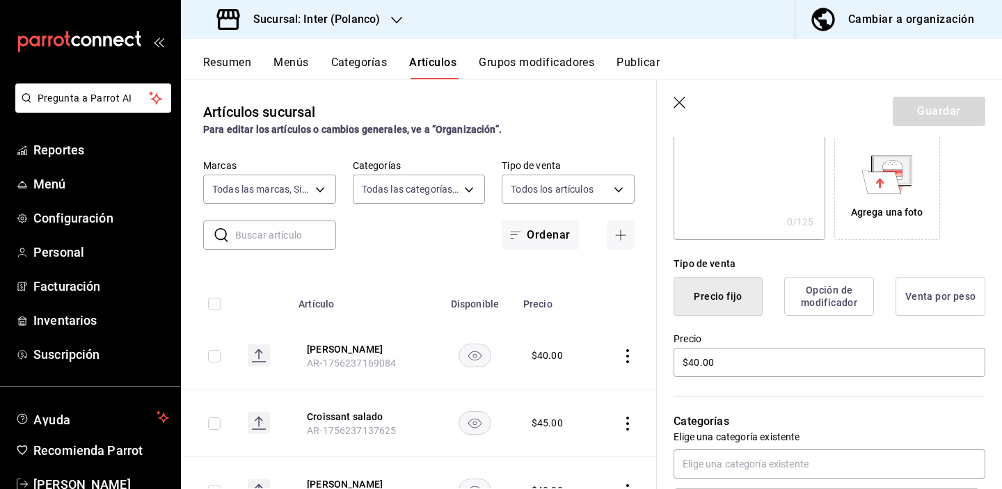
scroll to position [320, 0]
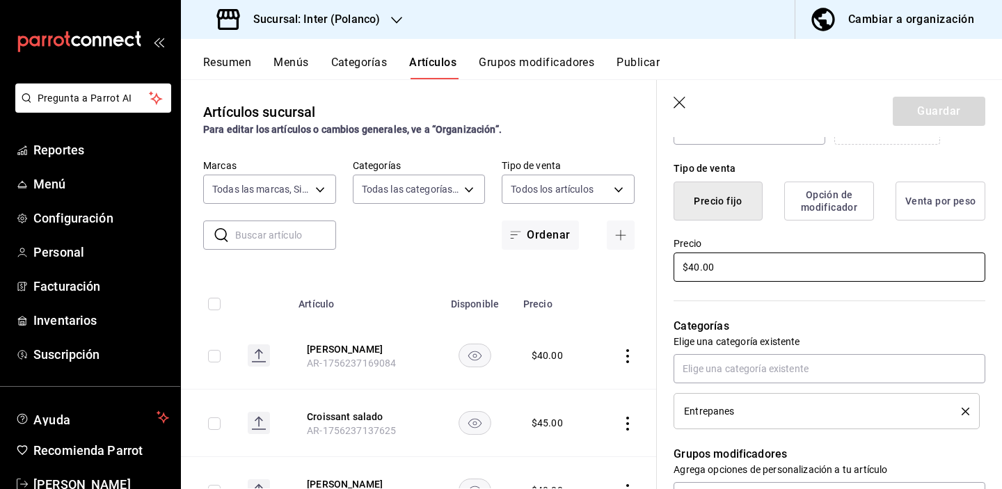
click at [700, 276] on input "$40.00" at bounding box center [830, 267] width 312 height 29
click at [699, 274] on input "$40.00" at bounding box center [830, 267] width 312 height 29
type input "$45.00"
click at [941, 120] on button "Guardar" at bounding box center [939, 111] width 93 height 29
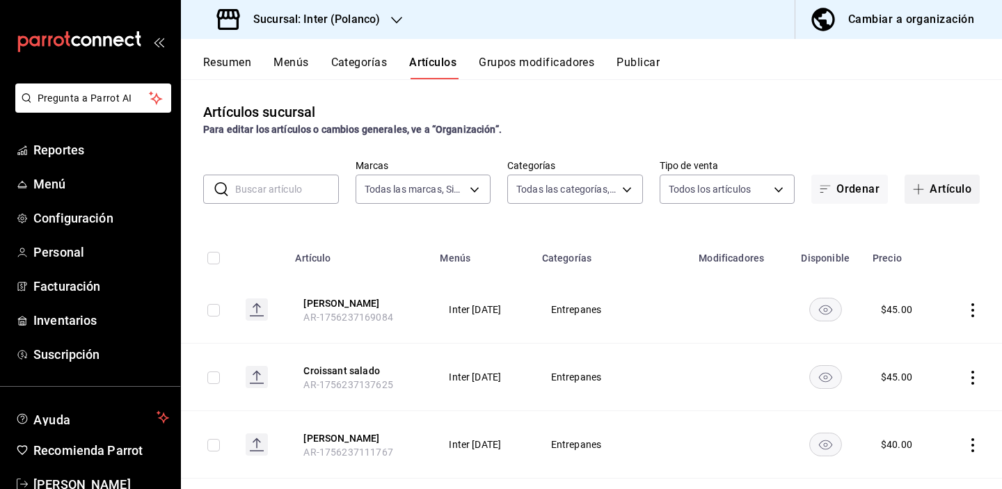
click at [923, 185] on button "Artículo" at bounding box center [942, 189] width 75 height 29
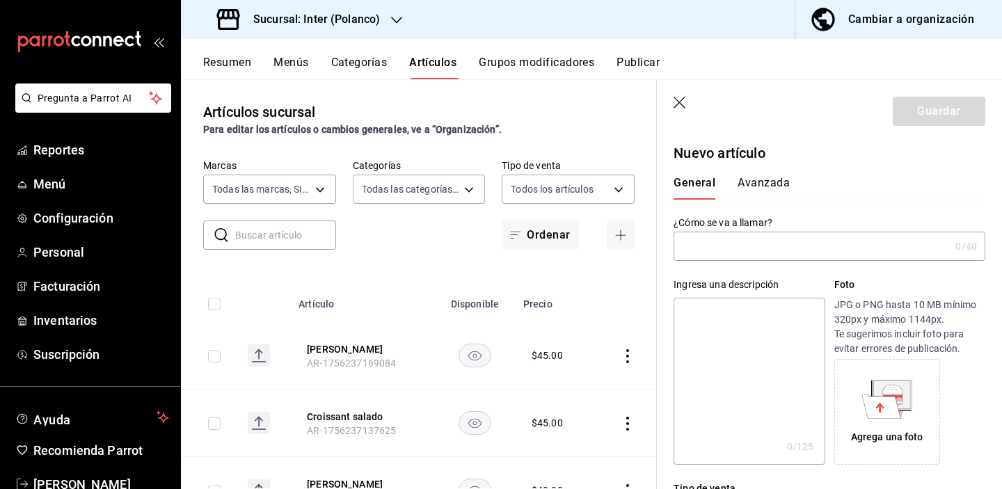
type input "AR-1756239585769"
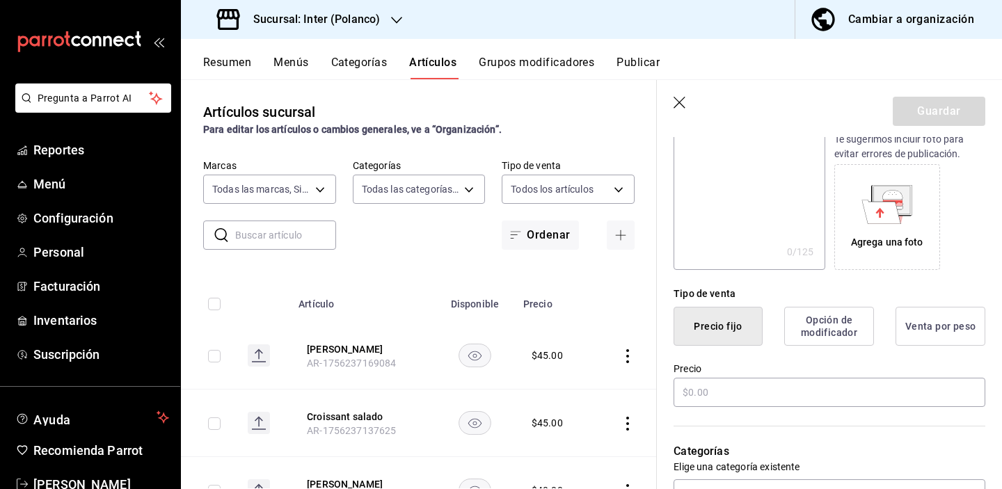
scroll to position [278, 0]
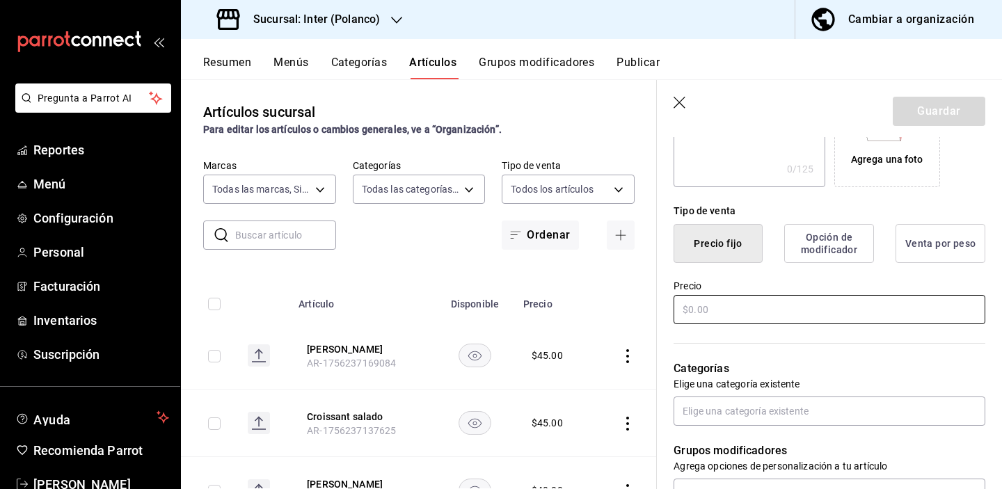
type input "Rollitos de jamón con queso"
click at [759, 313] on input "text" at bounding box center [830, 309] width 312 height 29
type input "$40.00"
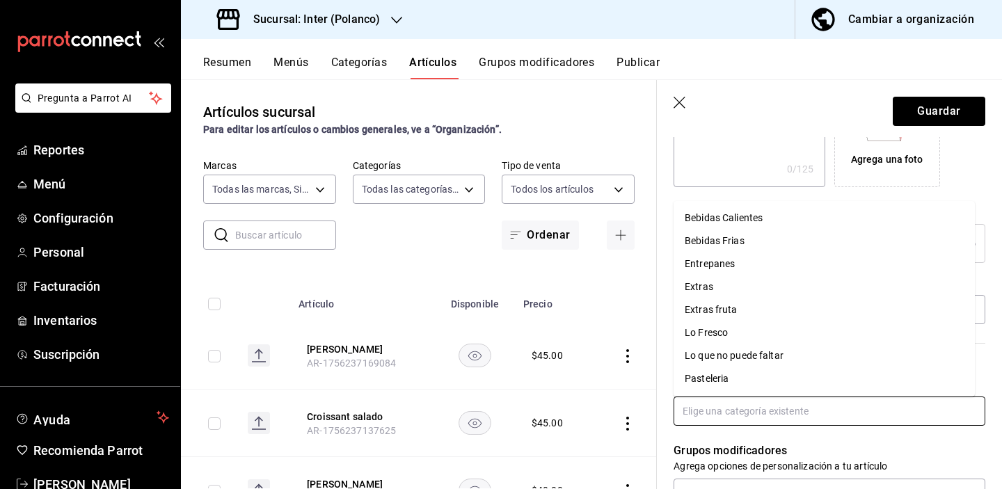
click at [756, 411] on input "text" at bounding box center [830, 411] width 312 height 29
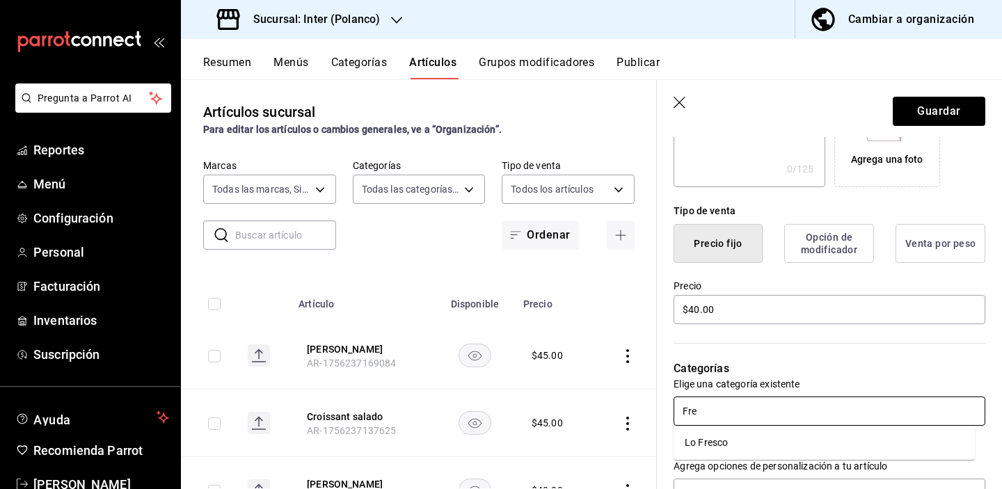
type input "Fres"
click at [742, 446] on li "Lo Fresco" at bounding box center [824, 443] width 301 height 23
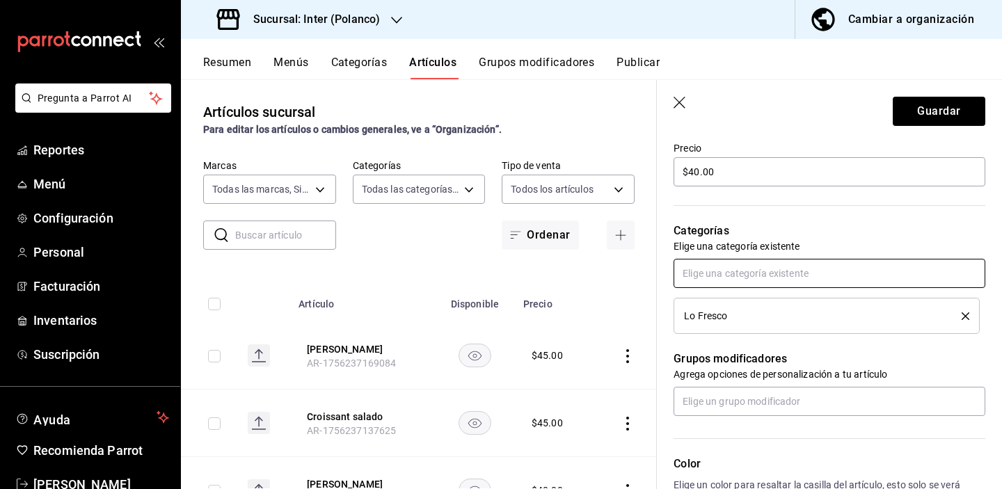
scroll to position [530, 0]
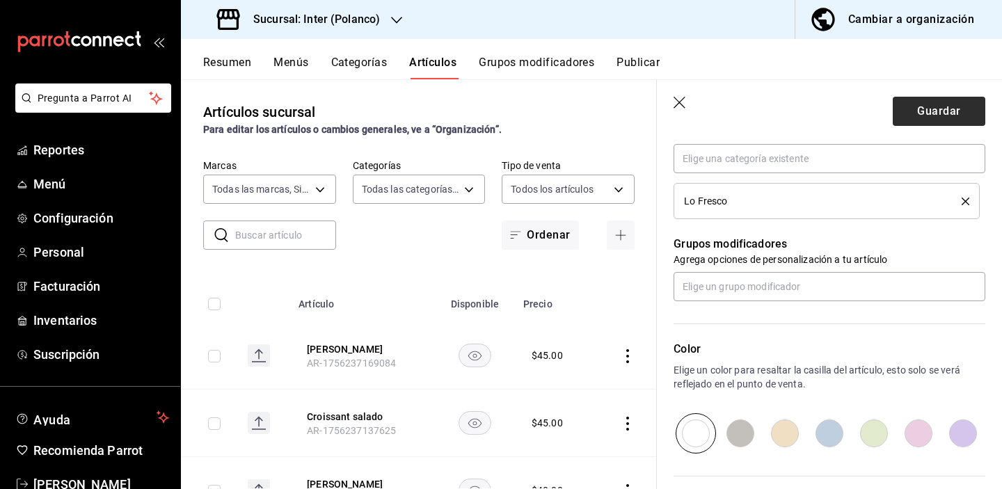
click at [932, 109] on button "Guardar" at bounding box center [939, 111] width 93 height 29
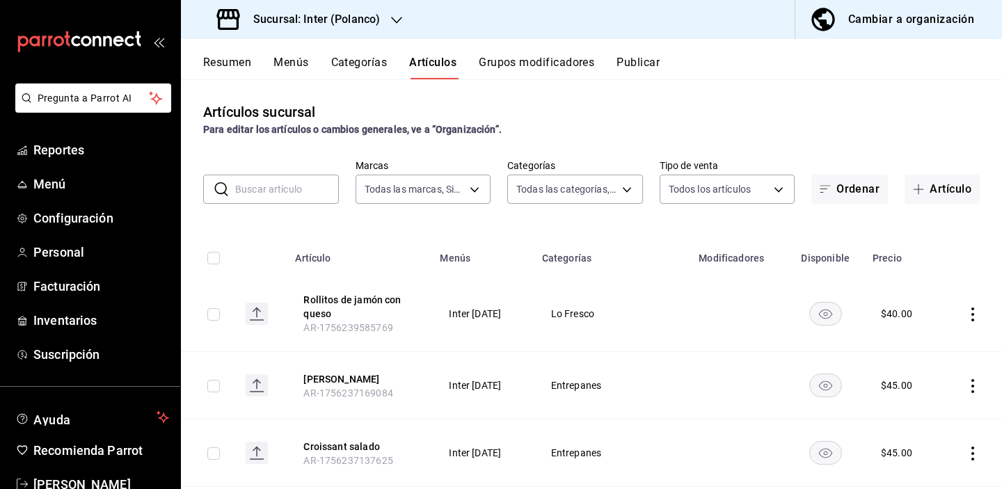
click at [296, 15] on h3 "Sucursal: Inter (Polanco)" at bounding box center [311, 19] width 138 height 17
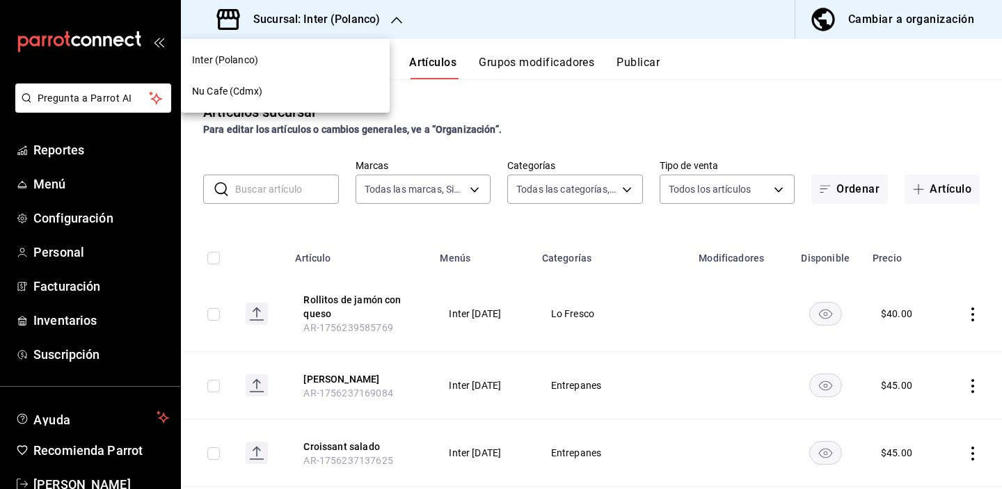
click at [294, 82] on div "Nu Cafe (Cdmx)" at bounding box center [285, 91] width 209 height 31
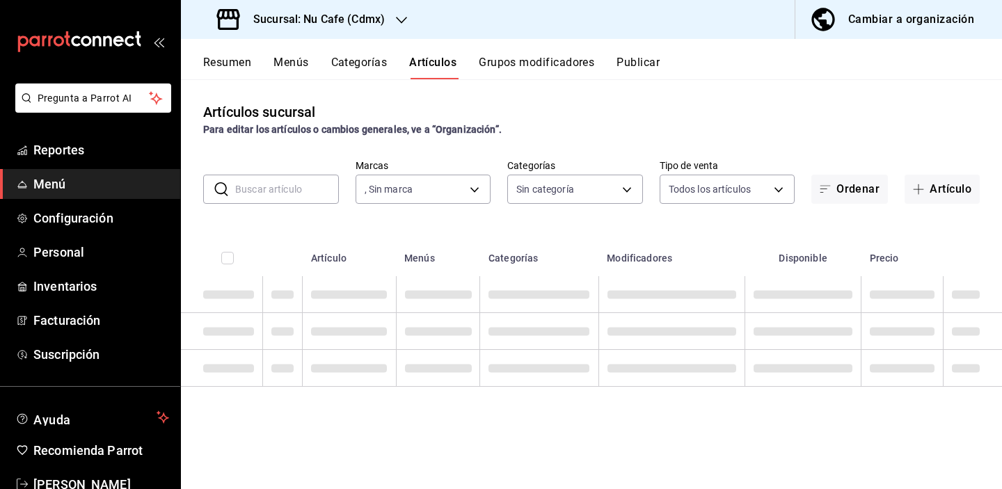
type input "bff11573-8288-425e-8a69-b3f5f84299b1,f592ace0-87a9-4565-a19c-ed486b3f4afa,9f45e…"
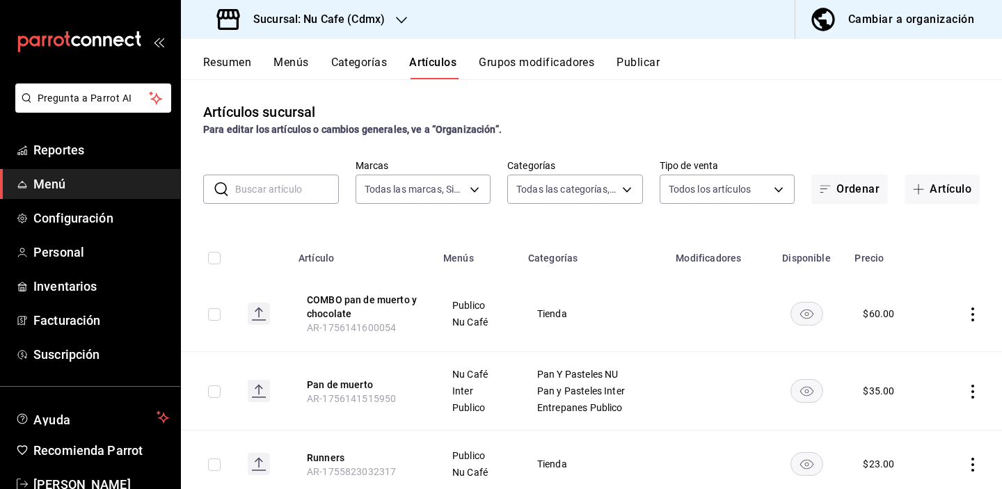
type input "0eed2892-7b63-413a-8f7e-1edbe76bc373"
click at [93, 144] on span "Reportes" at bounding box center [101, 150] width 136 height 19
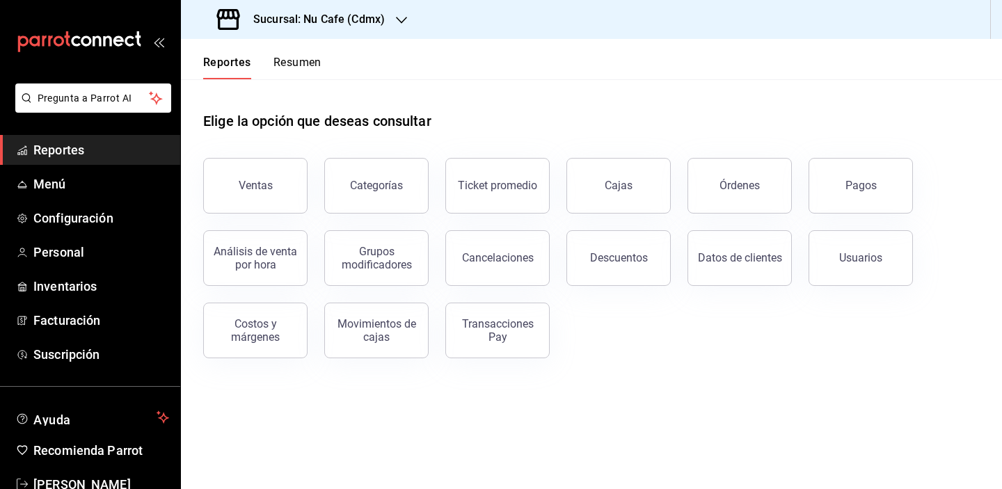
click at [764, 335] on div "Ventas Categorías Ticket promedio Cajas Órdenes Pagos Análisis de venta por hor…" at bounding box center [583, 249] width 793 height 217
